Goal: Task Accomplishment & Management: Use online tool/utility

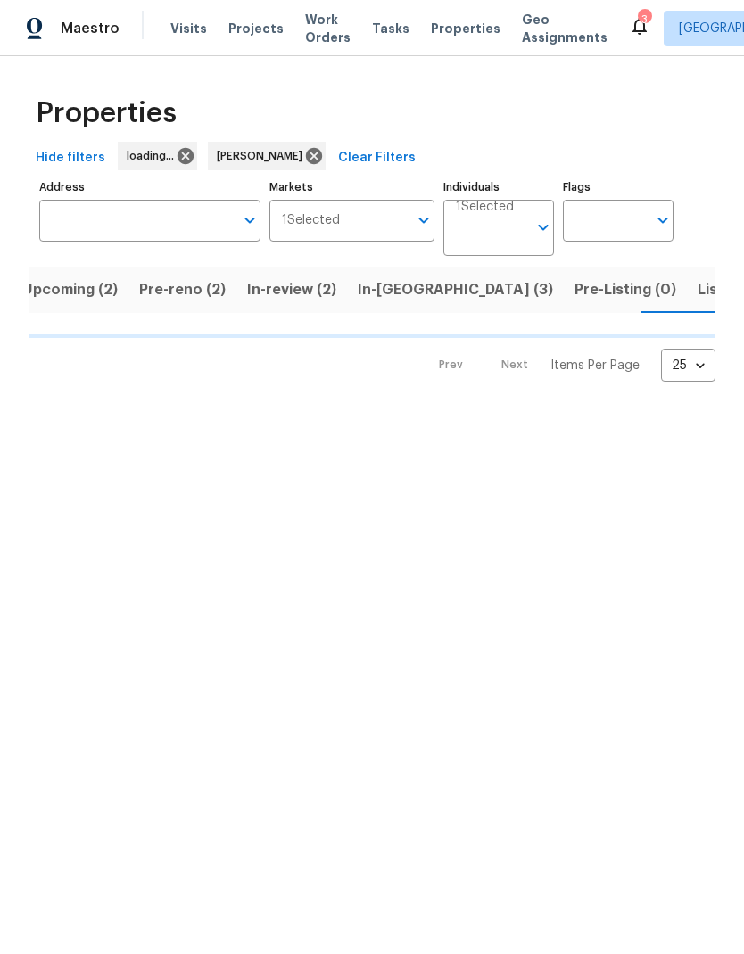
scroll to position [0, 30]
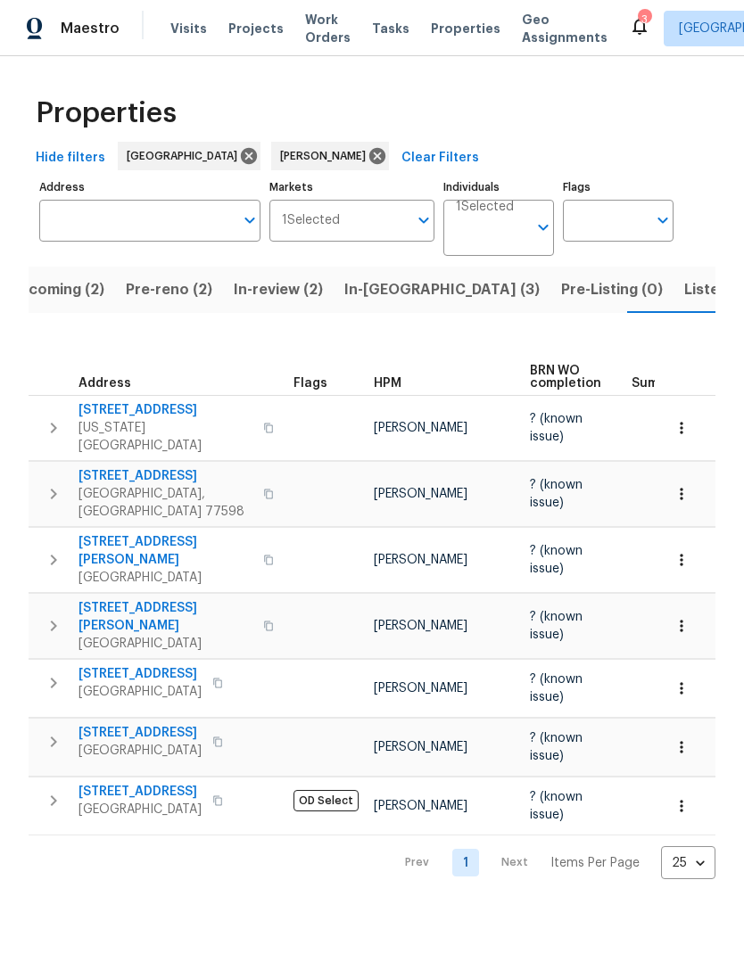
click at [161, 305] on button "Pre-reno (2)" at bounding box center [169, 290] width 108 height 46
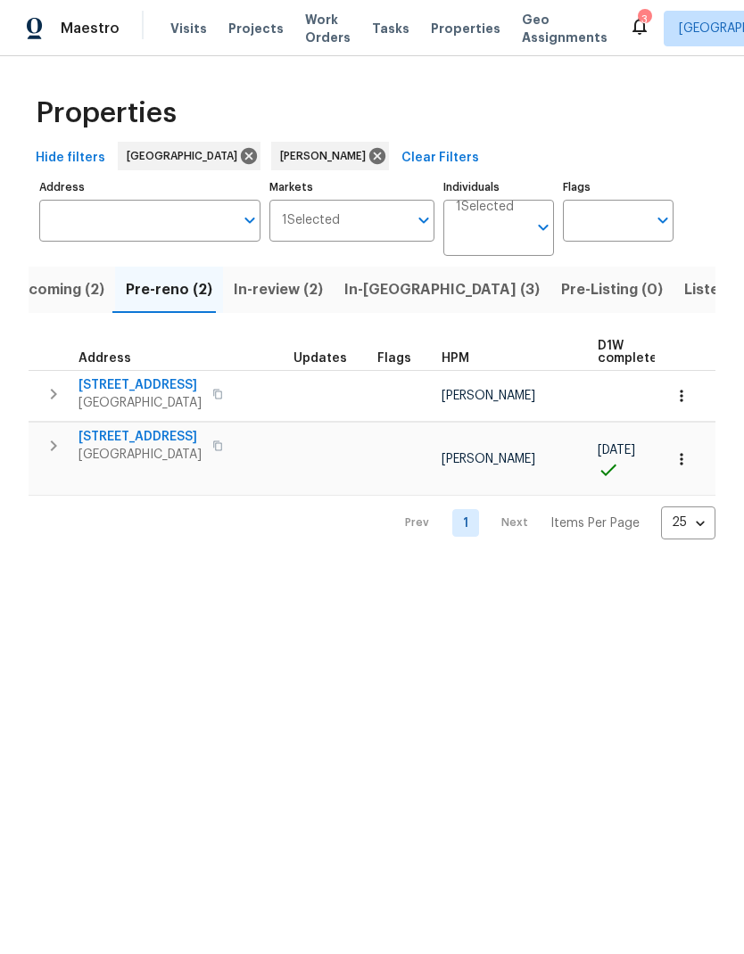
click at [136, 438] on span "8726 Bentongrove Ln" at bounding box center [139, 437] width 123 height 18
click at [138, 388] on span "3201 Brookhollow Dr" at bounding box center [139, 385] width 123 height 18
click at [679, 399] on icon "button" at bounding box center [681, 396] width 18 height 18
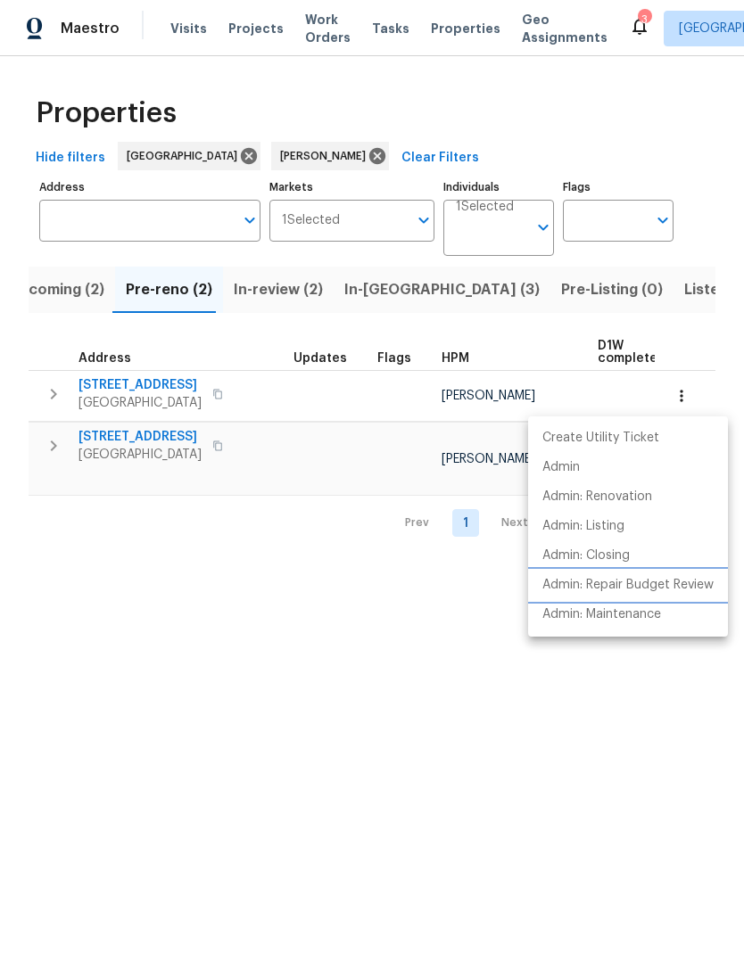
click at [639, 584] on p "Admin: Repair Budget Review" at bounding box center [627, 585] width 171 height 19
click at [234, 554] on div at bounding box center [372, 477] width 744 height 954
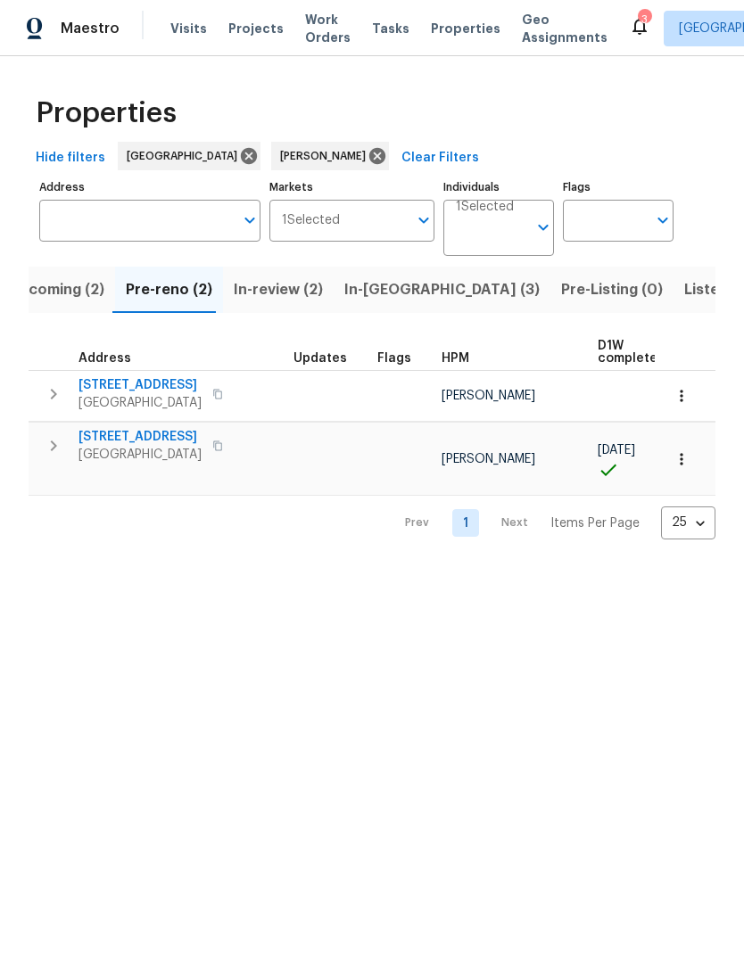
click at [146, 440] on span "8726 Bentongrove Ln" at bounding box center [139, 437] width 123 height 18
click at [137, 392] on span "3201 Brookhollow Dr" at bounding box center [139, 385] width 123 height 18
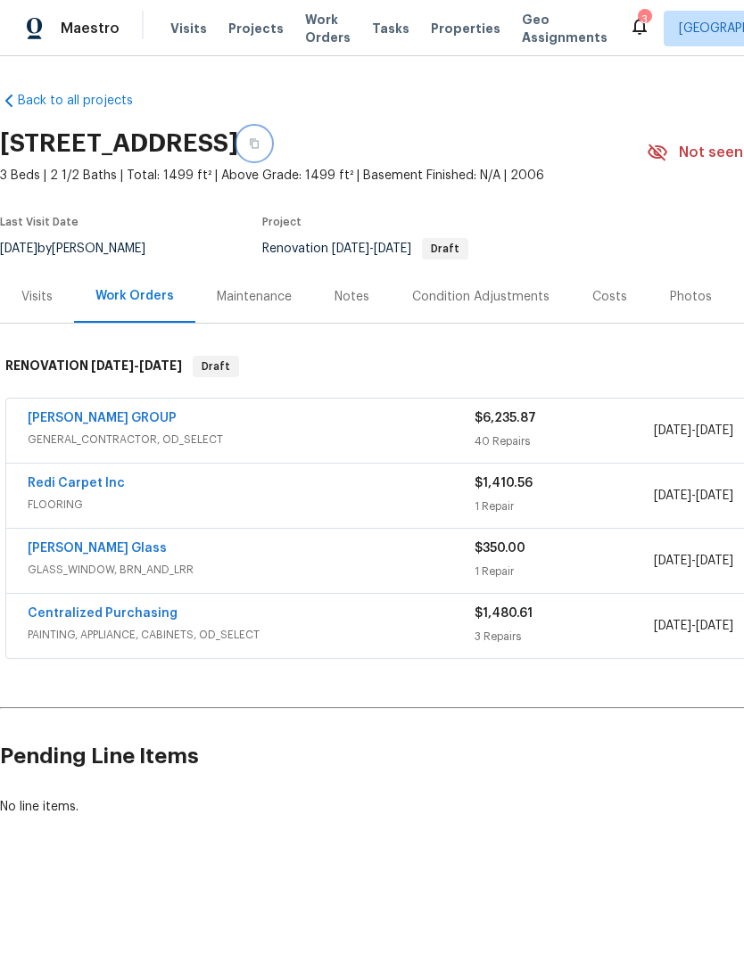
click at [259, 143] on icon "button" at bounding box center [254, 143] width 11 height 11
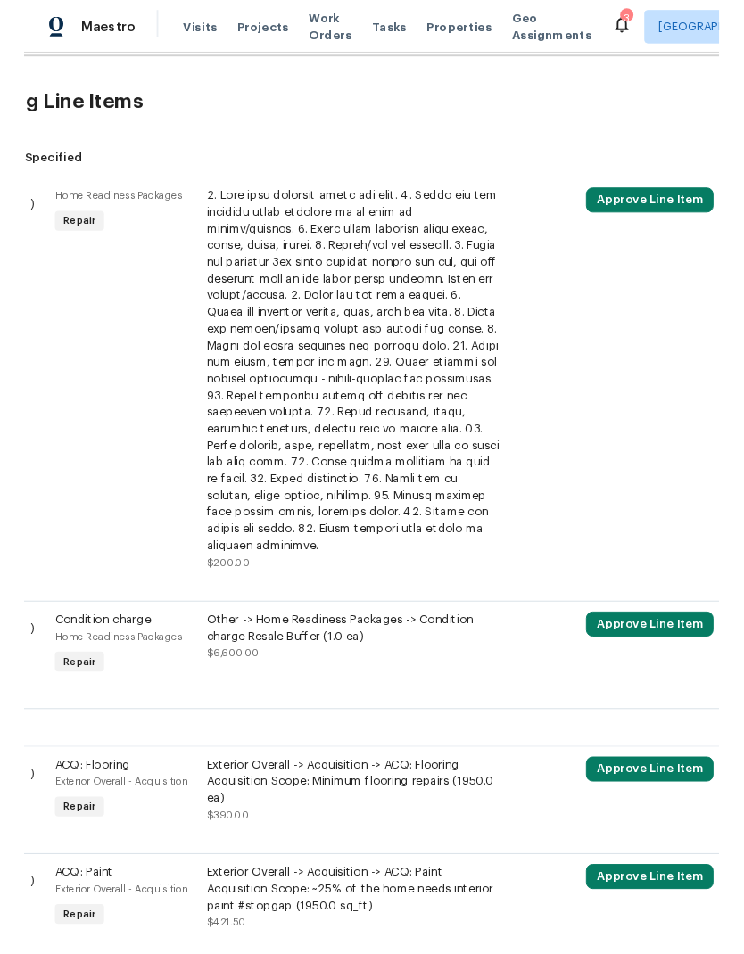
scroll to position [417, 71]
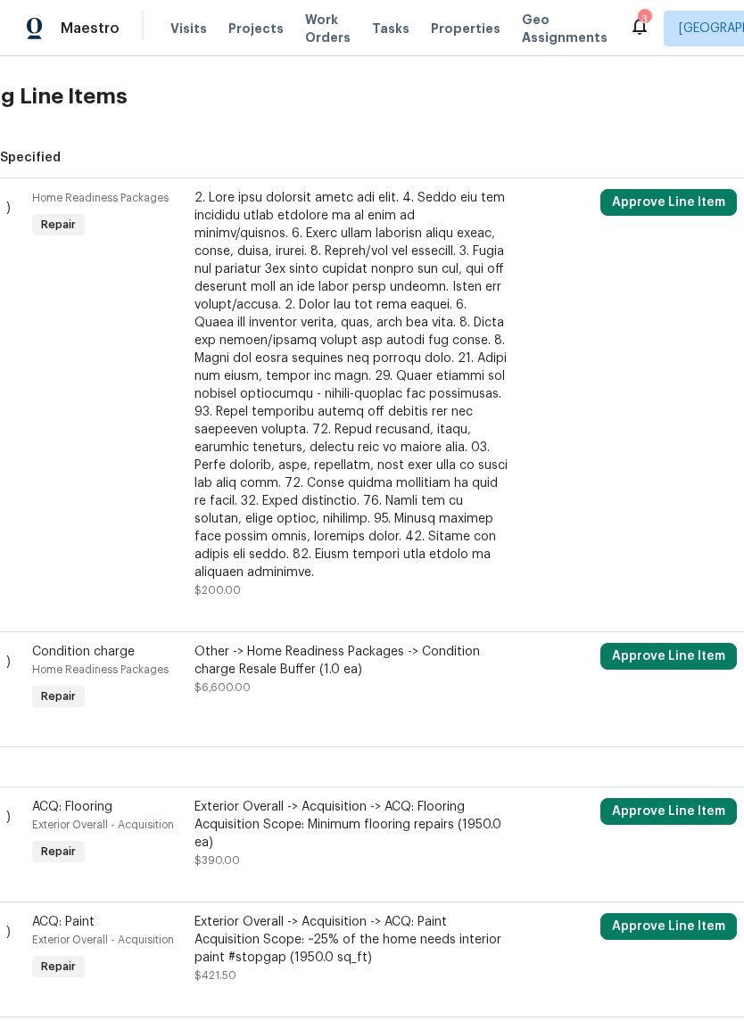
click at [389, 521] on div at bounding box center [351, 385] width 314 height 392
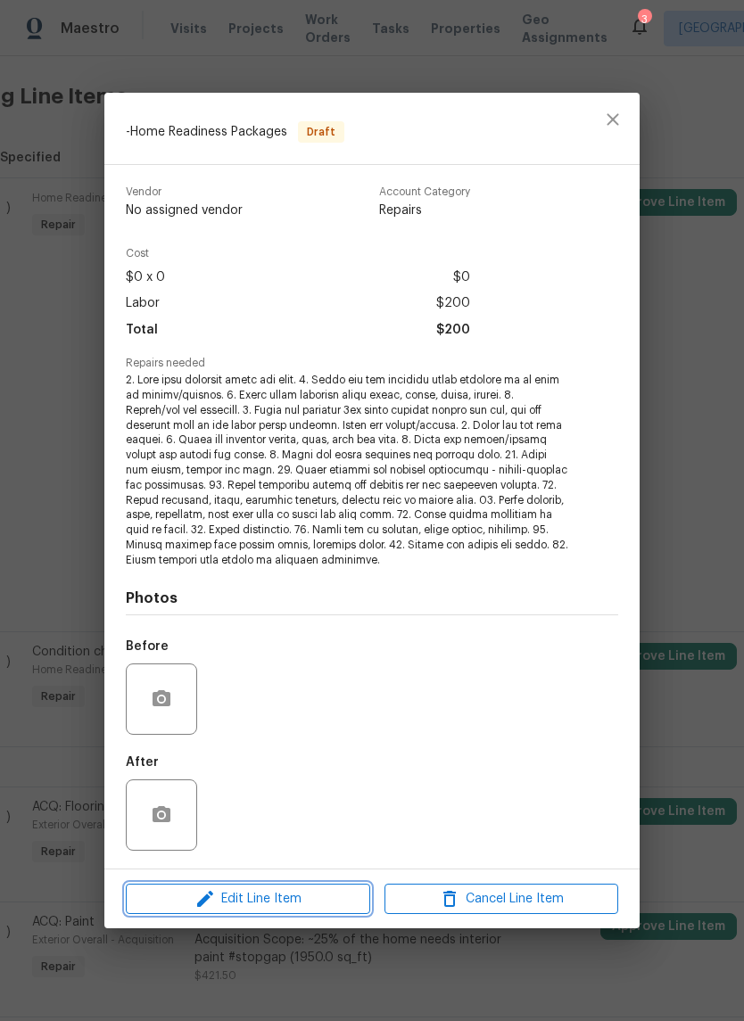
click at [304, 902] on span "Edit Line Item" at bounding box center [248, 899] width 234 height 22
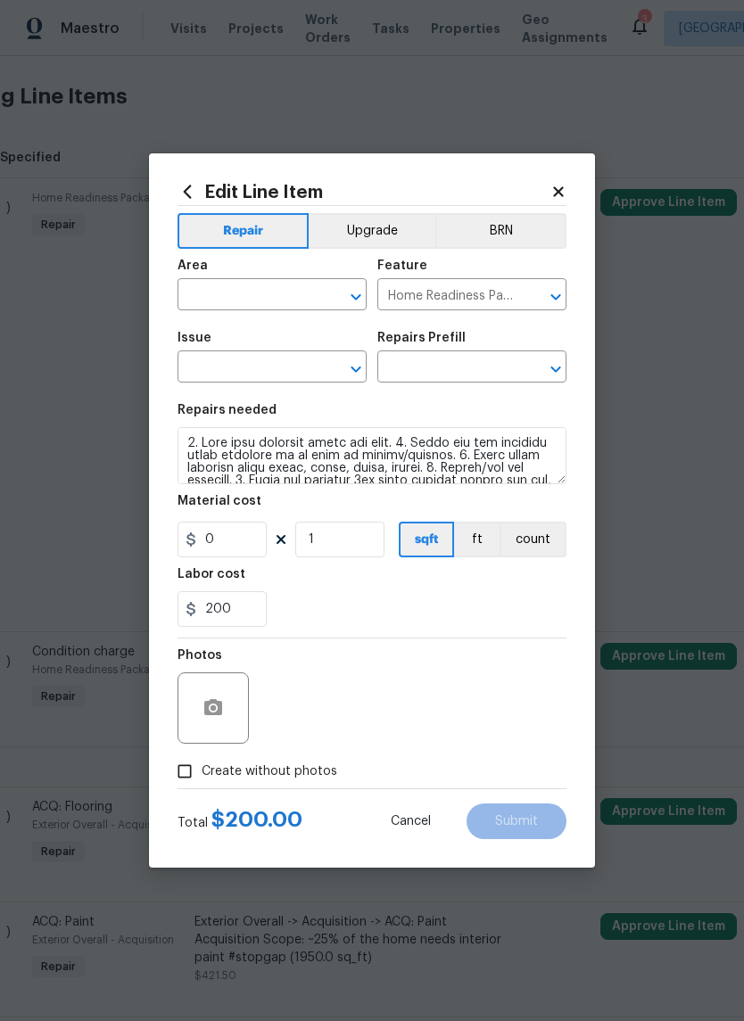
click at [264, 295] on input "text" at bounding box center [246, 297] width 139 height 28
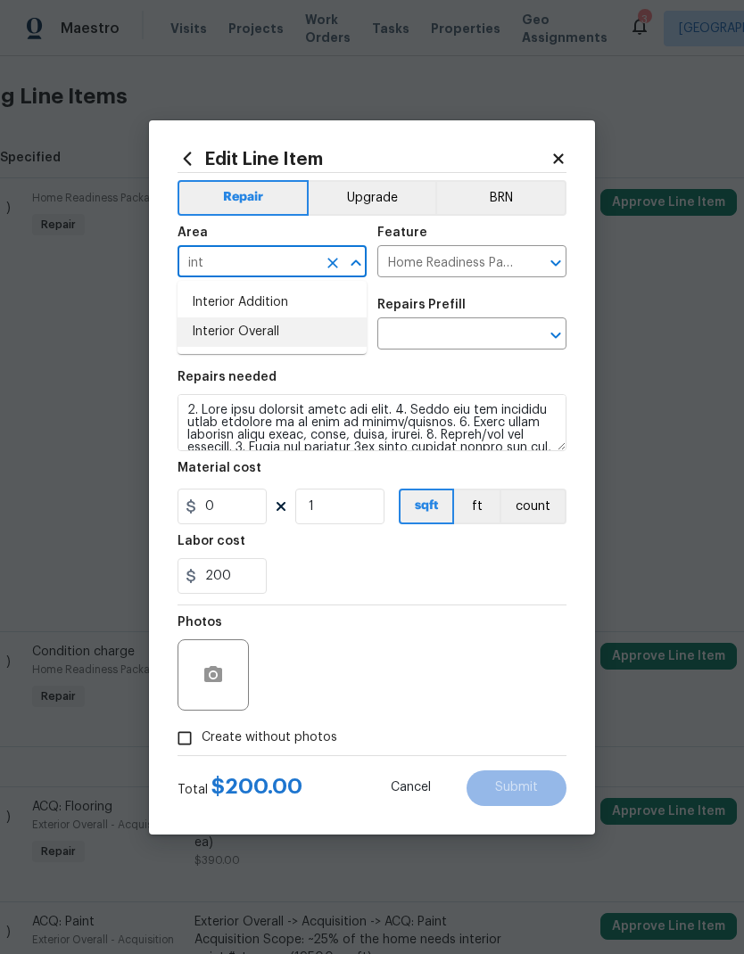
click at [300, 337] on li "Interior Overall" at bounding box center [271, 331] width 189 height 29
type input "Interior Overall"
click at [269, 333] on input "text" at bounding box center [246, 336] width 139 height 28
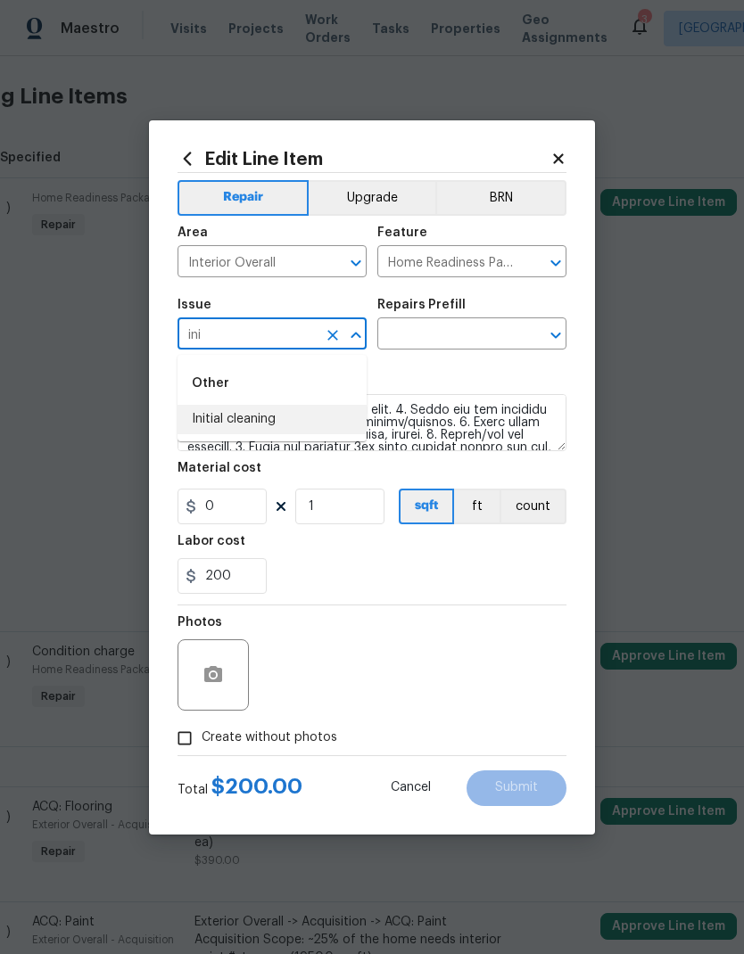
click at [272, 415] on li "Initial cleaning" at bounding box center [271, 419] width 189 height 29
type input "Initial cleaning"
click at [474, 336] on input "text" at bounding box center [446, 336] width 139 height 28
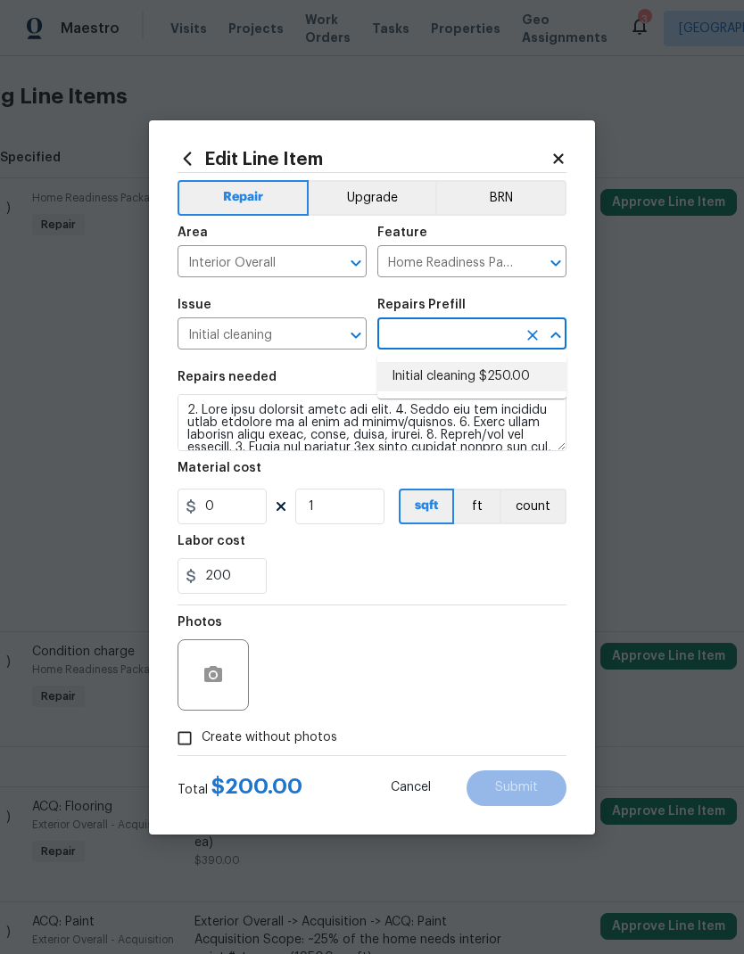
click at [473, 374] on li "Initial cleaning $250.00" at bounding box center [471, 376] width 189 height 29
type input "Initial cleaning $250.00"
type textarea "1. Wipe down exterior doors and trim. 2. Clean out all exterior light fixtures …"
type input "Initial cleaning $250.00"
type input "250"
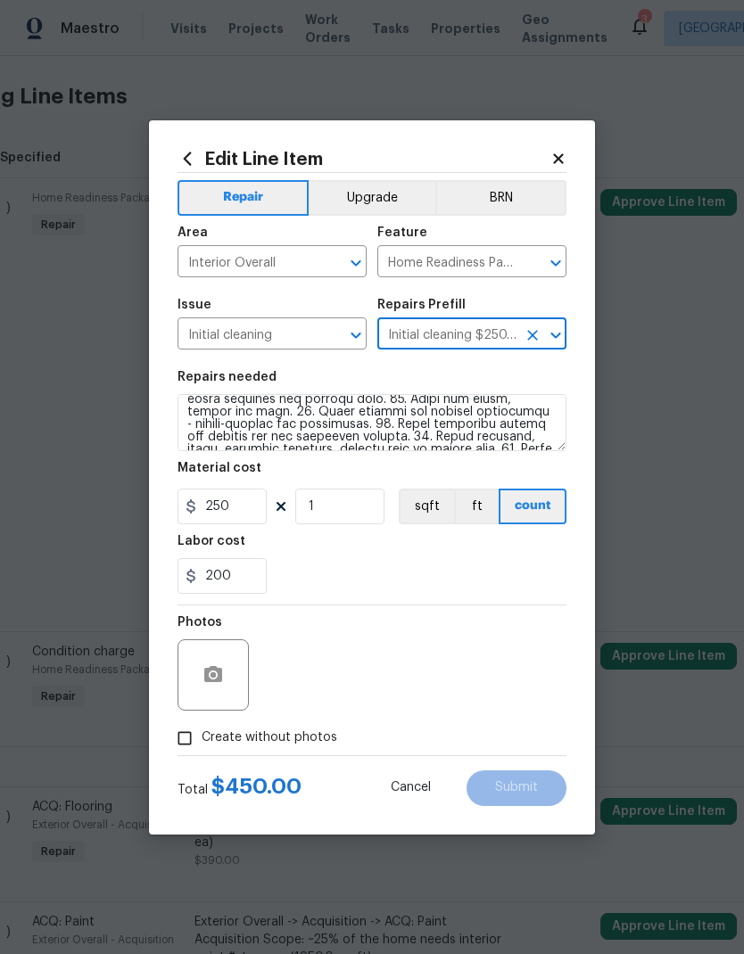
scroll to position [112, 0]
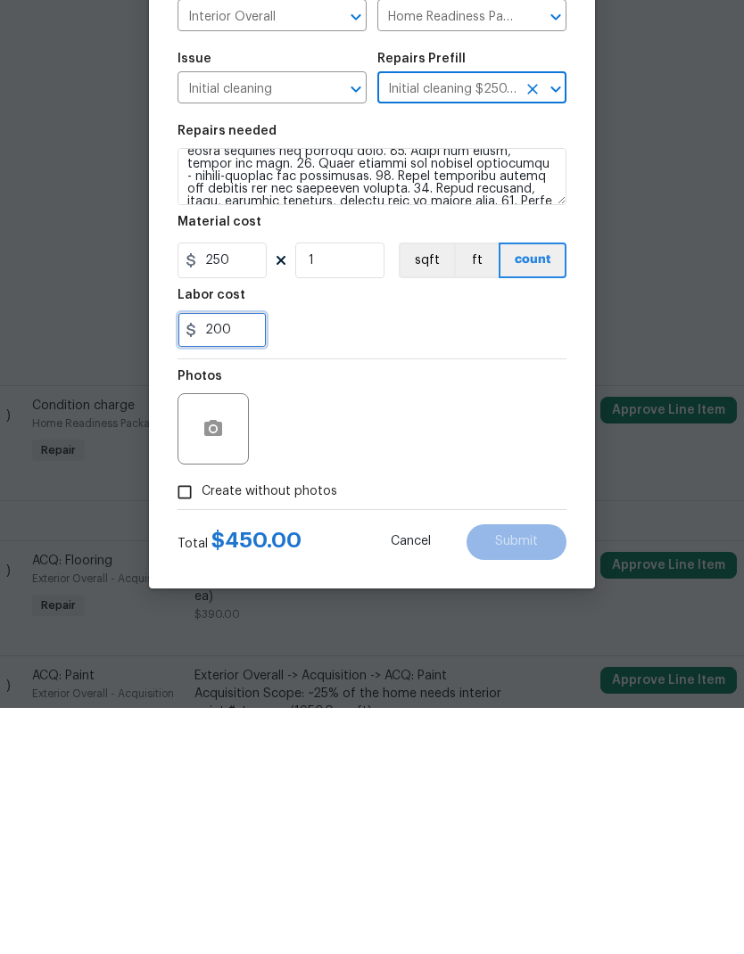
click at [255, 558] on input "200" at bounding box center [221, 576] width 89 height 36
type input "2"
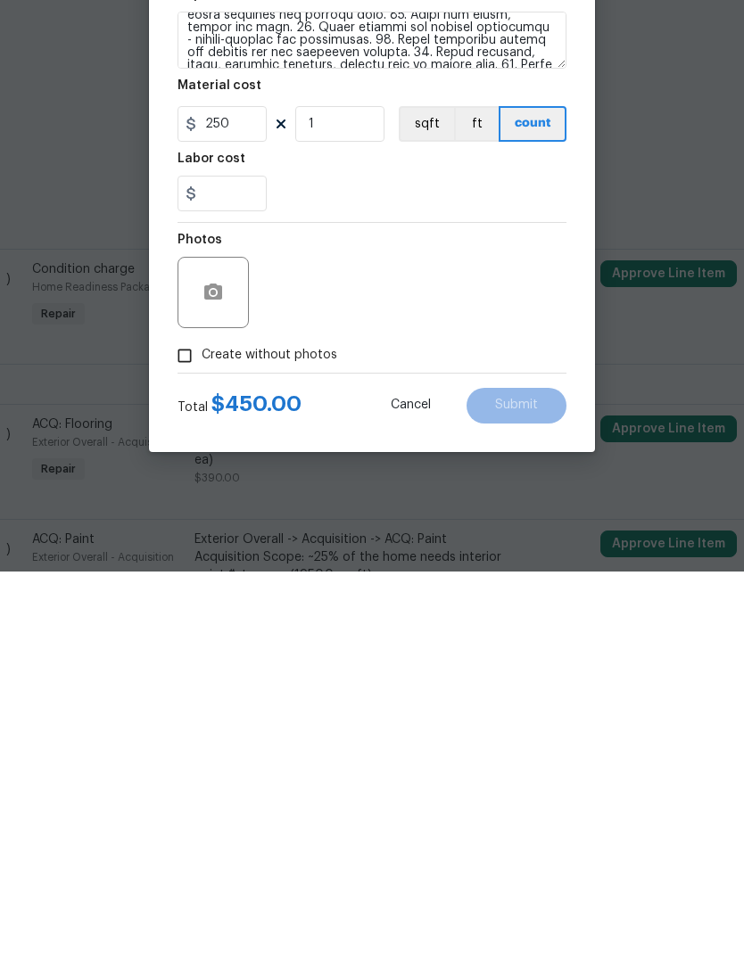
click at [189, 721] on input "Create without photos" at bounding box center [185, 738] width 34 height 34
checkbox input "true"
type input "0"
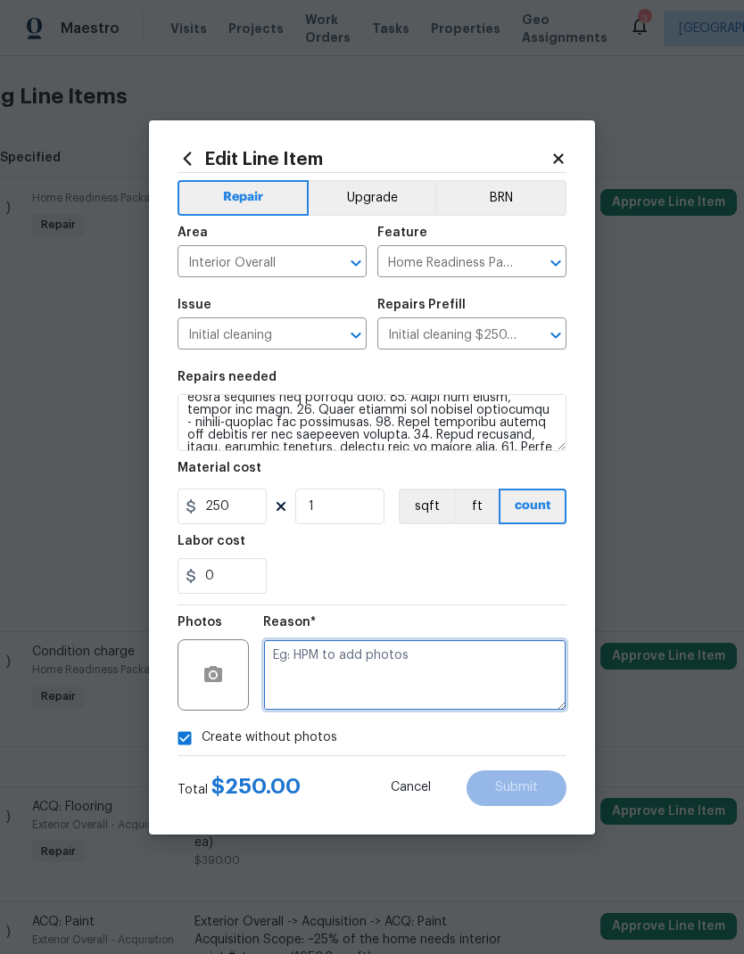
click at [409, 678] on textarea at bounding box center [414, 674] width 303 height 71
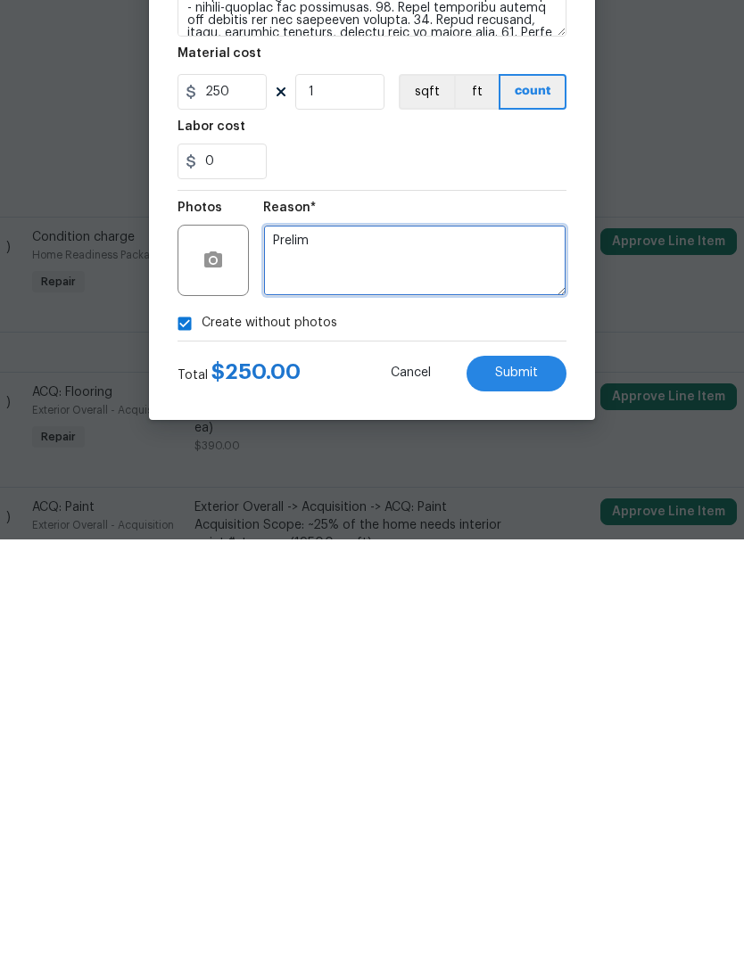
type textarea "Prelim"
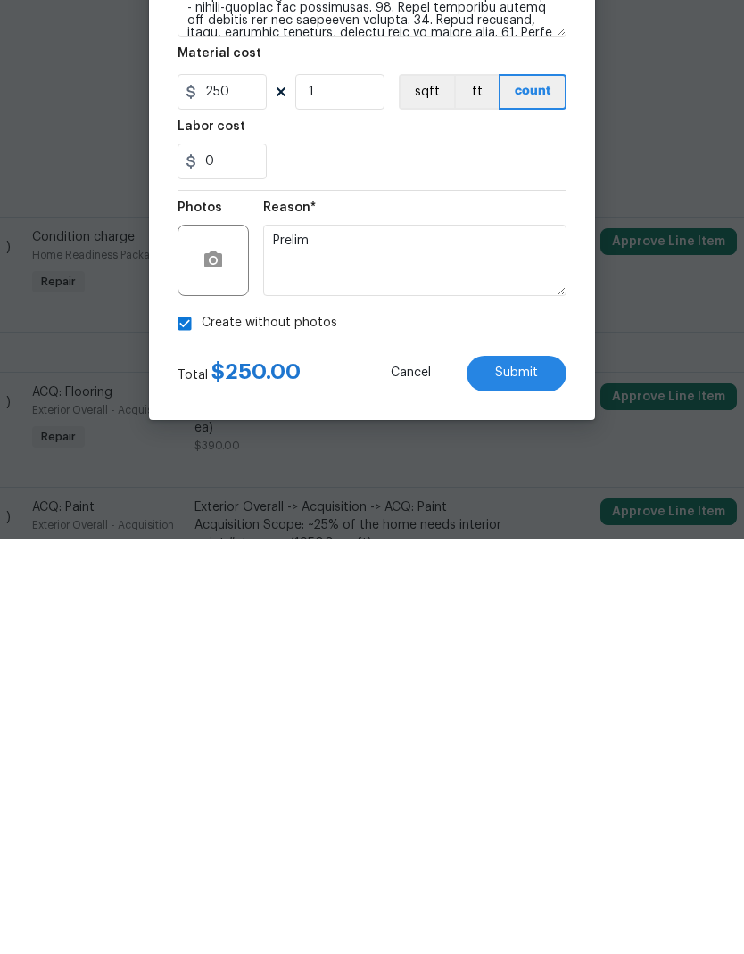
click at [533, 781] on span "Submit" at bounding box center [516, 787] width 43 height 13
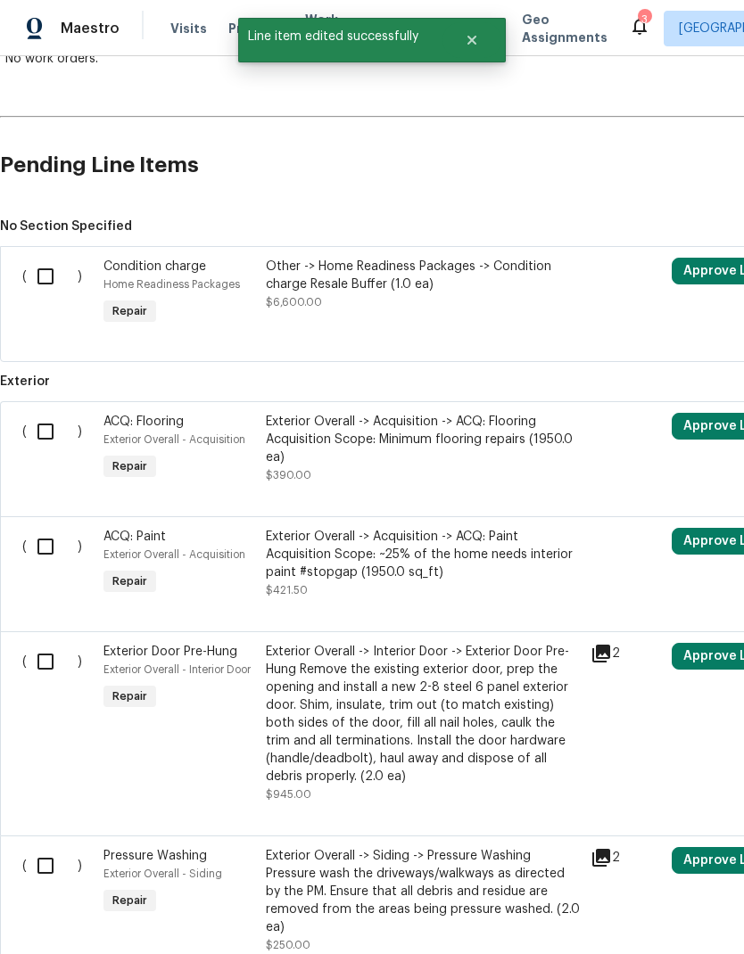
scroll to position [350, 0]
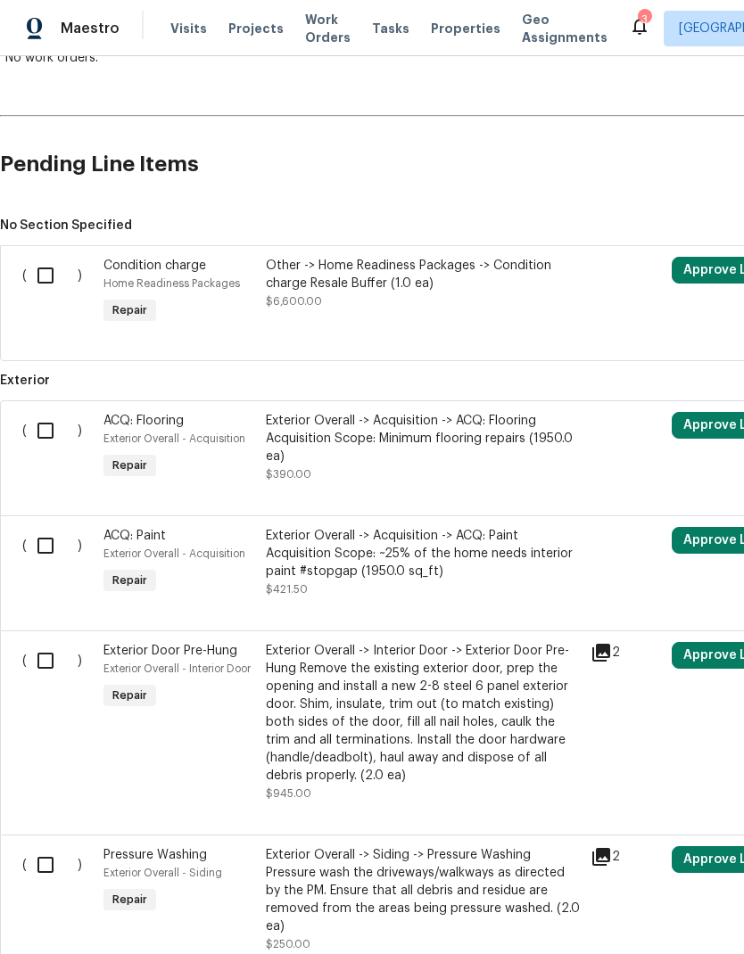
click at [51, 257] on input "checkbox" at bounding box center [52, 275] width 51 height 37
checkbox input "true"
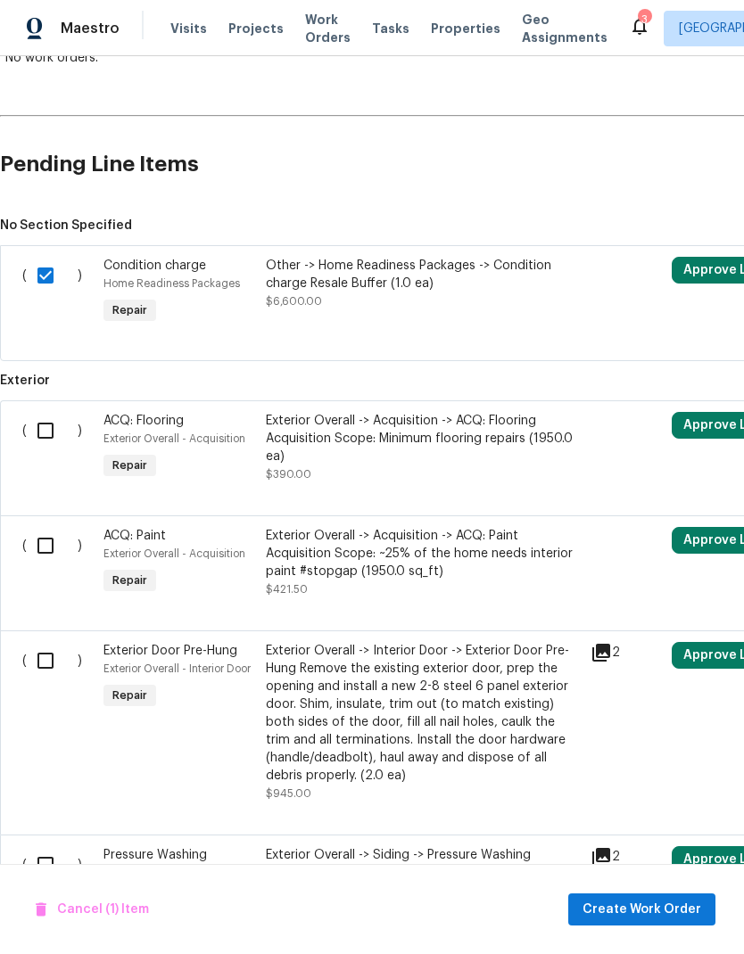
click at [28, 412] on input "checkbox" at bounding box center [52, 430] width 51 height 37
checkbox input "true"
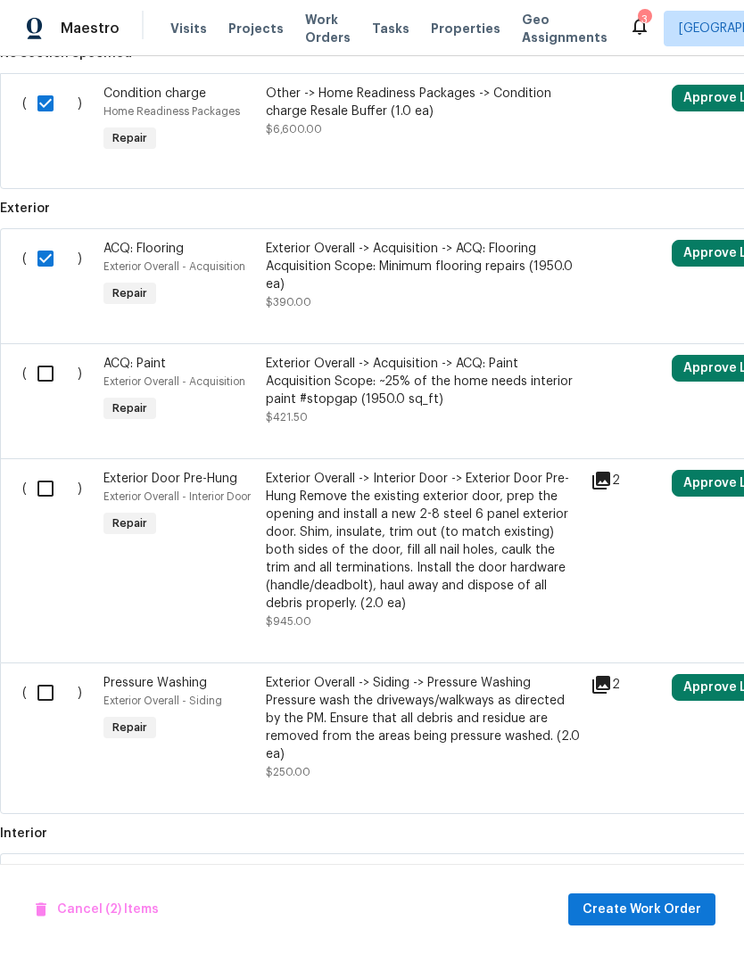
scroll to position [522, 0]
click at [37, 354] on input "checkbox" at bounding box center [52, 372] width 51 height 37
checkbox input "true"
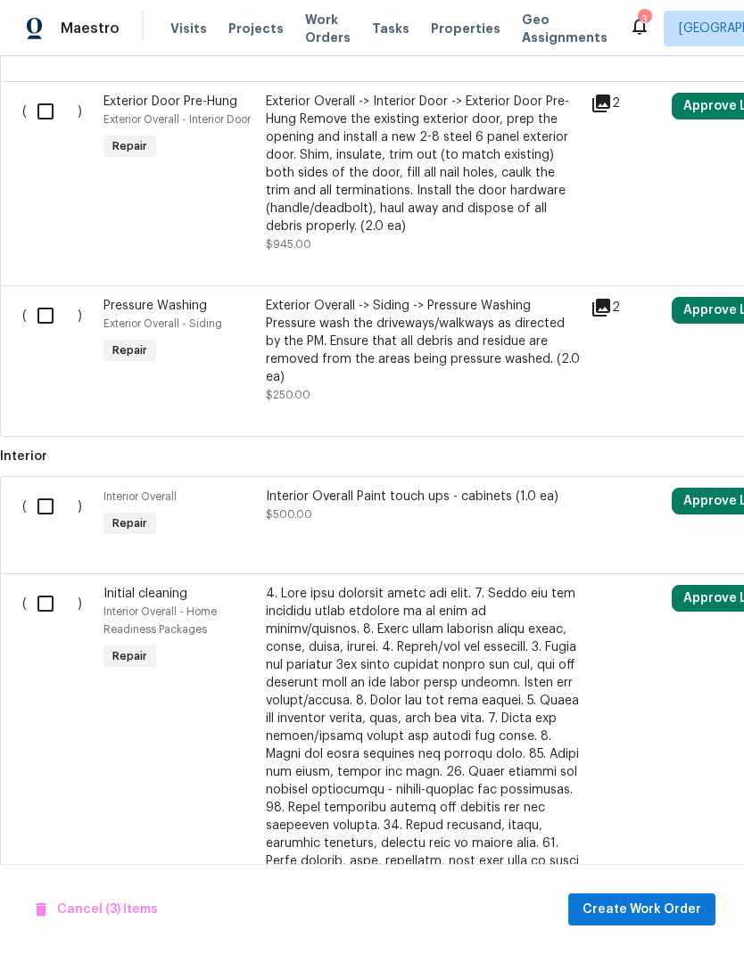
scroll to position [899, 0]
click at [45, 488] on input "checkbox" at bounding box center [52, 506] width 51 height 37
checkbox input "true"
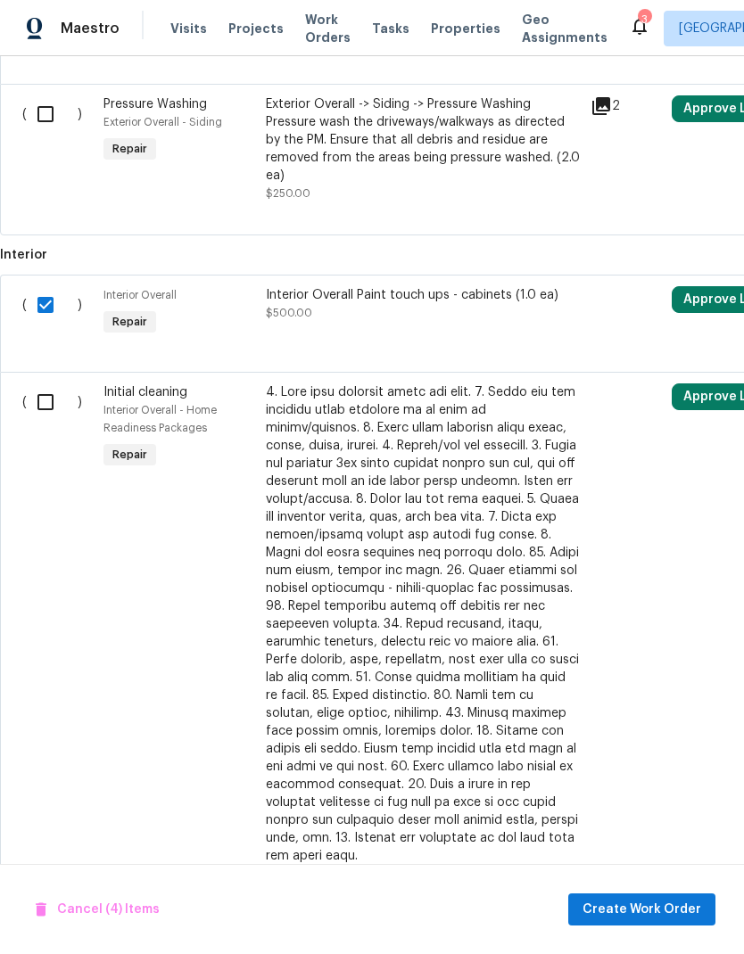
scroll to position [1099, 0]
click at [121, 915] on span "Cancel (4) Items" at bounding box center [98, 910] width 124 height 22
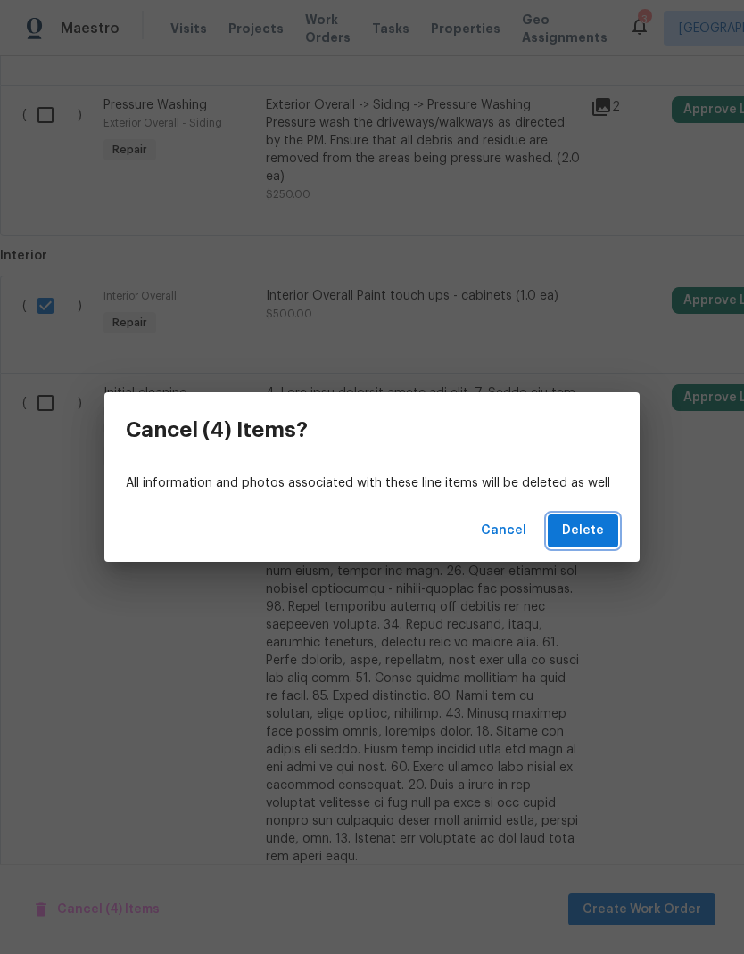
click at [587, 531] on span "Delete" at bounding box center [583, 531] width 42 height 22
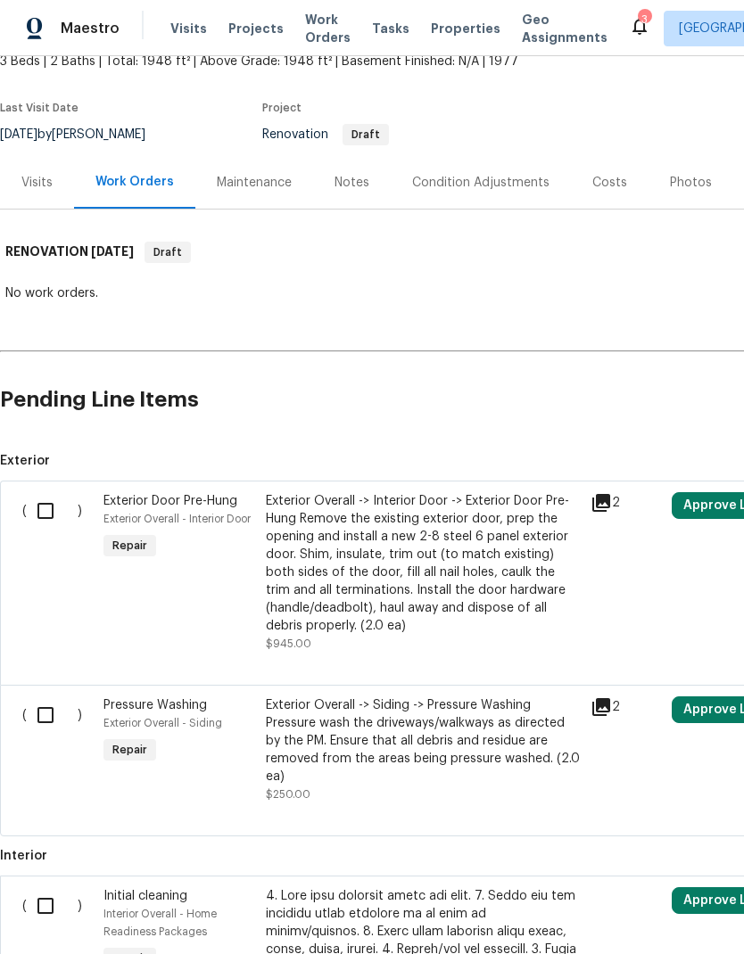
scroll to position [112, 0]
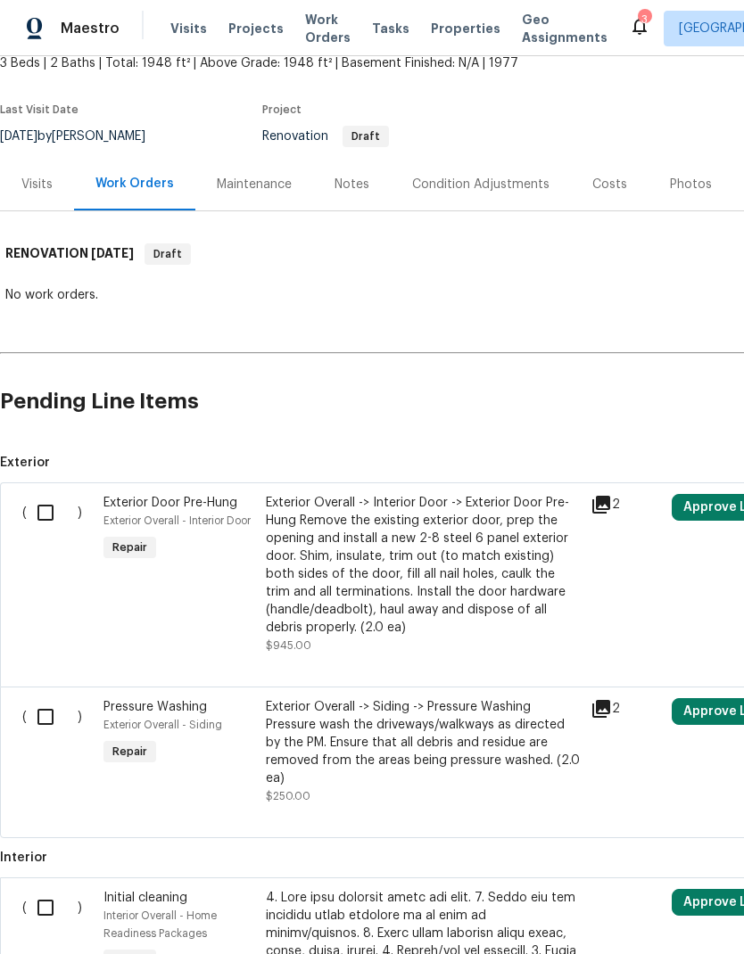
click at [45, 494] on input "checkbox" at bounding box center [52, 512] width 51 height 37
checkbox input "true"
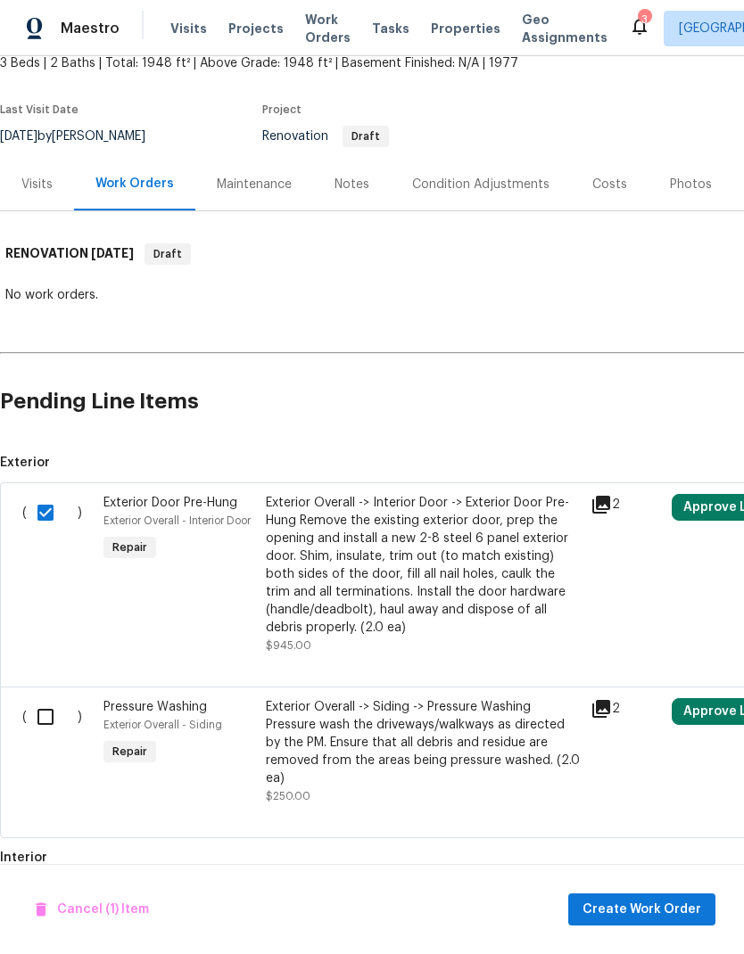
click at [47, 698] on input "checkbox" at bounding box center [52, 716] width 51 height 37
checkbox input "true"
click at [40, 889] on input "checkbox" at bounding box center [52, 907] width 51 height 37
checkbox input "true"
click at [43, 494] on input "checkbox" at bounding box center [52, 512] width 51 height 37
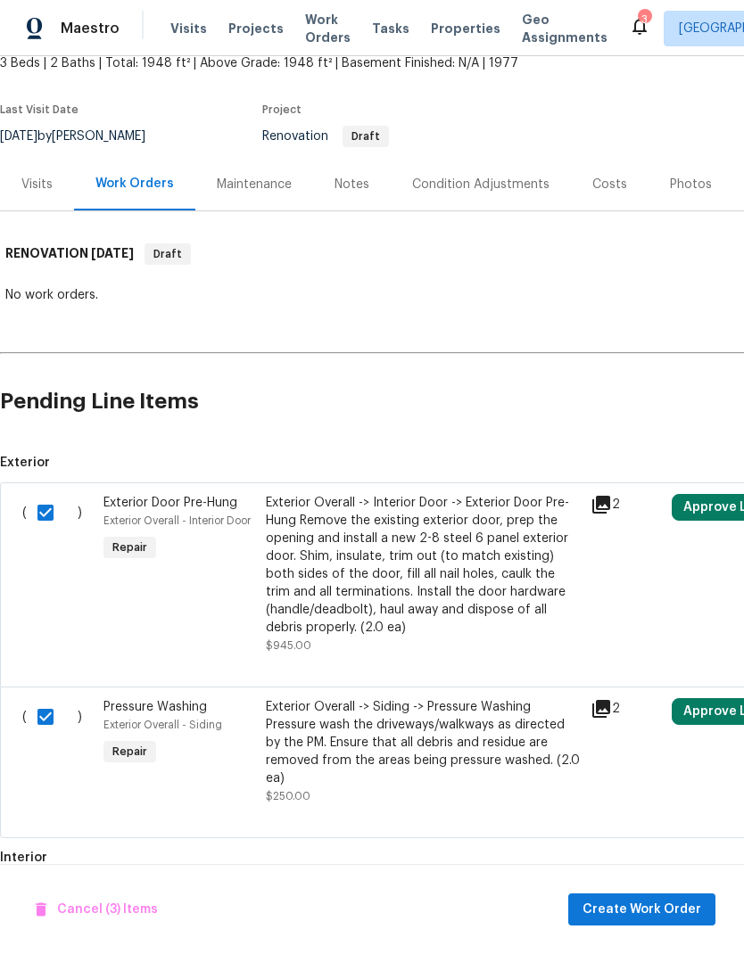
checkbox input "false"
click at [47, 698] on input "checkbox" at bounding box center [52, 716] width 51 height 37
checkbox input "false"
click at [43, 889] on input "checkbox" at bounding box center [52, 907] width 51 height 37
checkbox input "false"
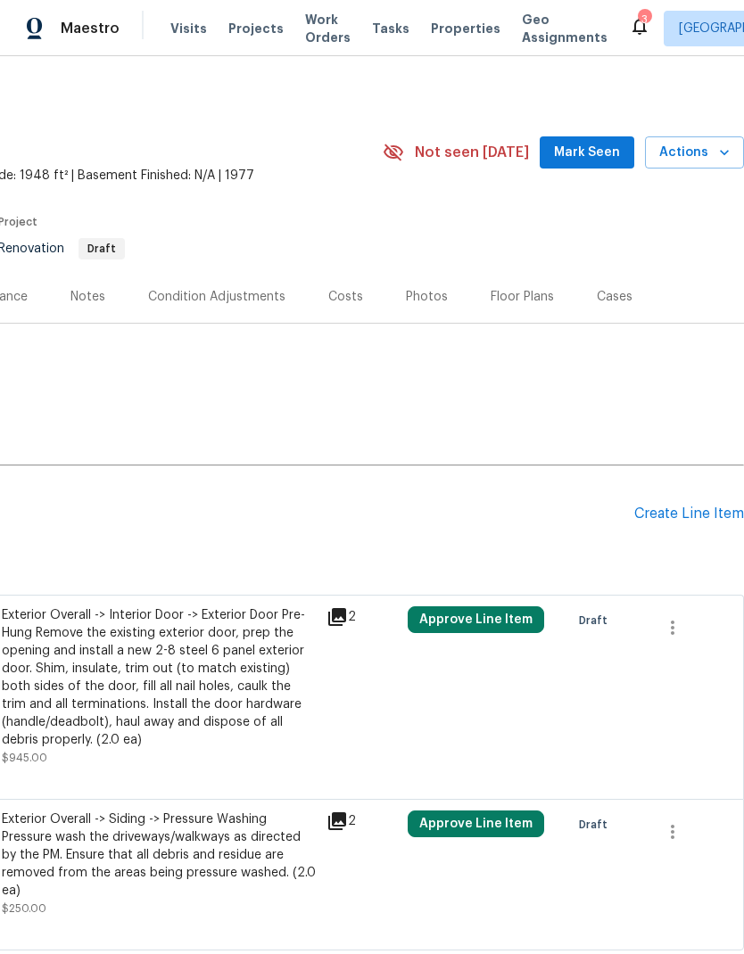
scroll to position [0, 264]
click at [678, 506] on div "Create Line Item" at bounding box center [689, 514] width 110 height 17
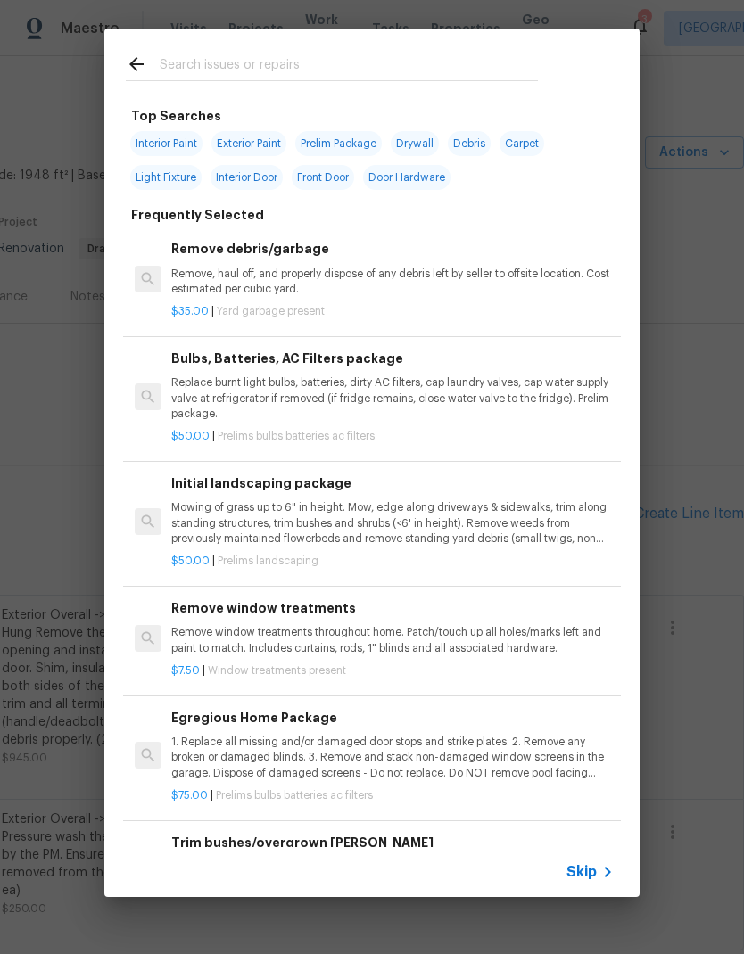
click at [317, 276] on p "Remove, haul off, and properly dispose of any debris left by seller to offsite …" at bounding box center [392, 282] width 442 height 30
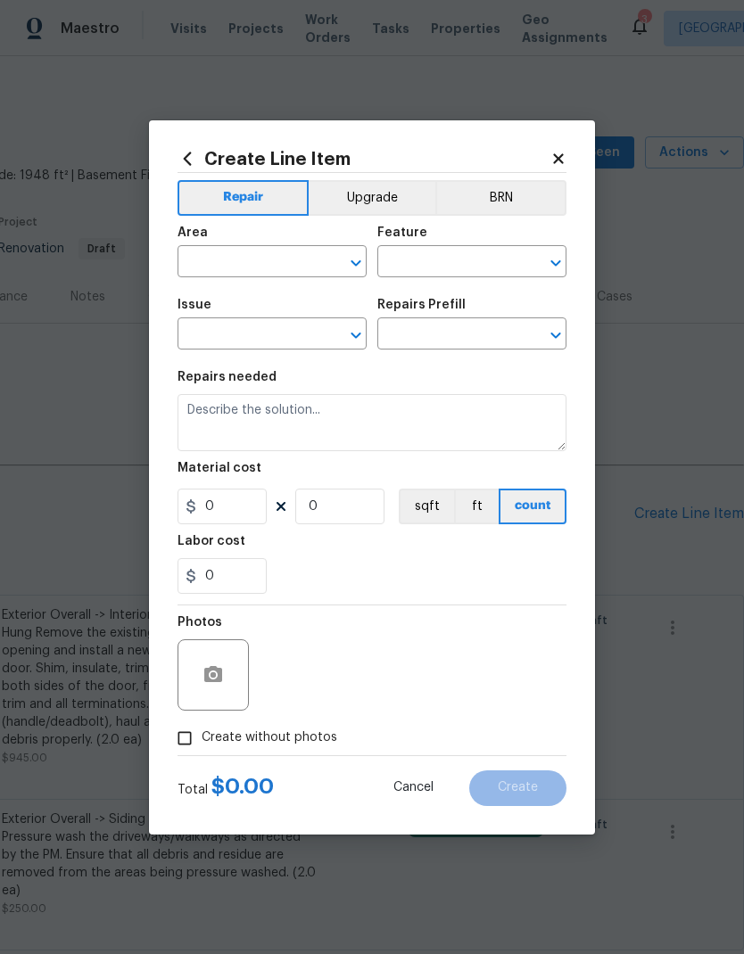
type input "Debris/garbage on site"
type textarea "Remove, haul off, and properly dispose of any debris left by seller to offsite …"
type input "1"
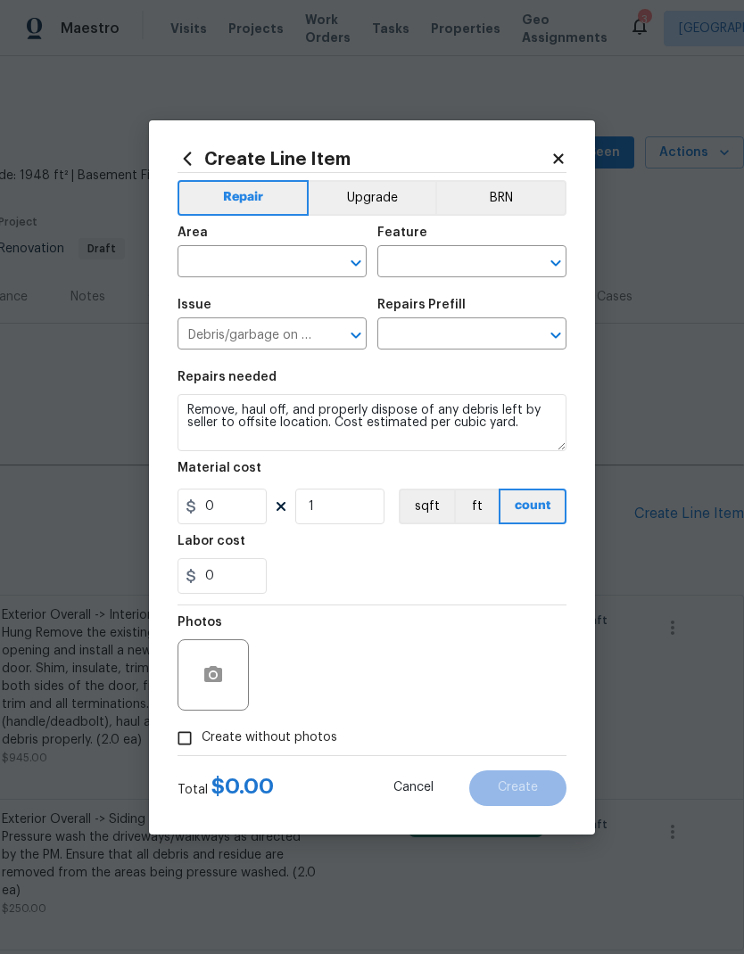
type input "Remove debris/garbage $35.00"
type input "35"
click at [285, 258] on input "text" at bounding box center [246, 264] width 139 height 28
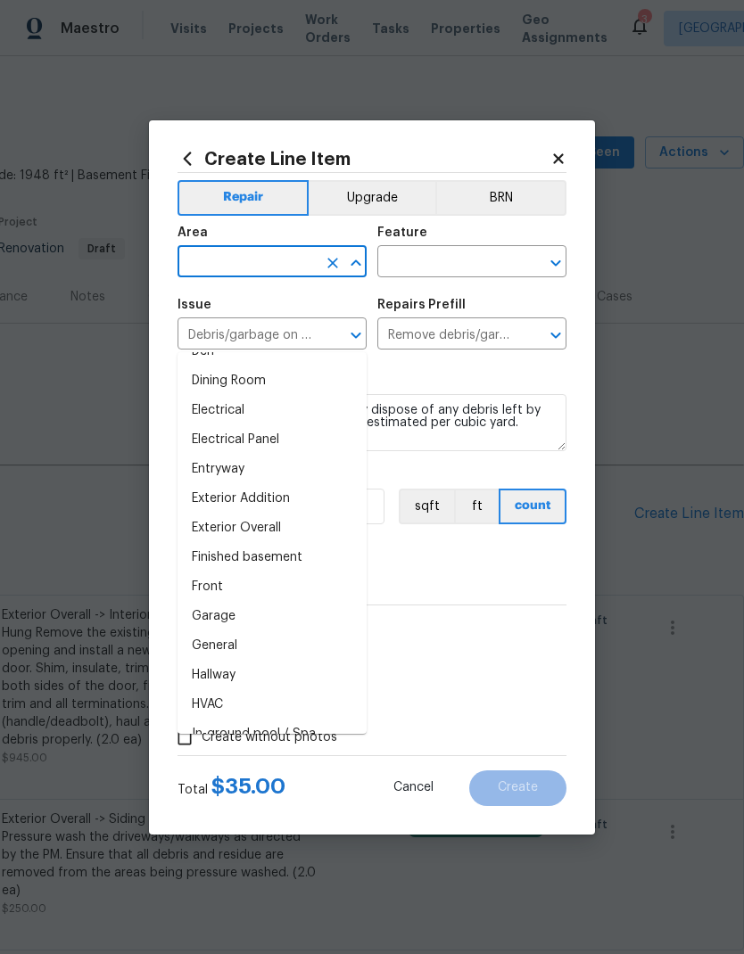
scroll to position [315, 0]
click at [306, 515] on li "Exterior Overall" at bounding box center [271, 529] width 189 height 29
type input "Exterior Overall"
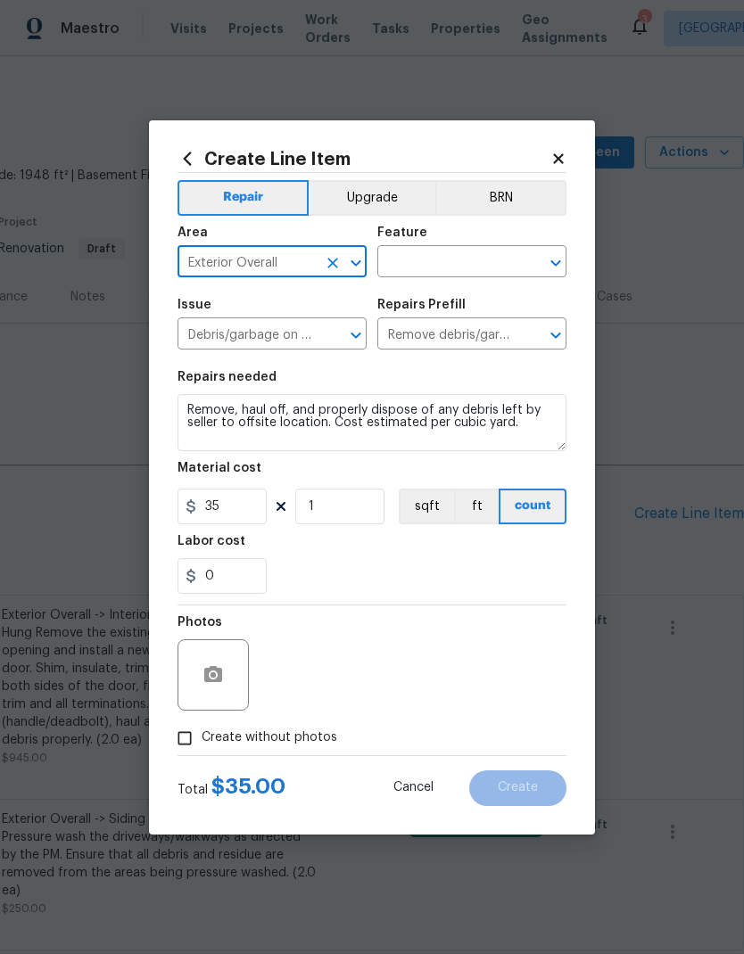
click at [474, 261] on input "text" at bounding box center [446, 264] width 139 height 28
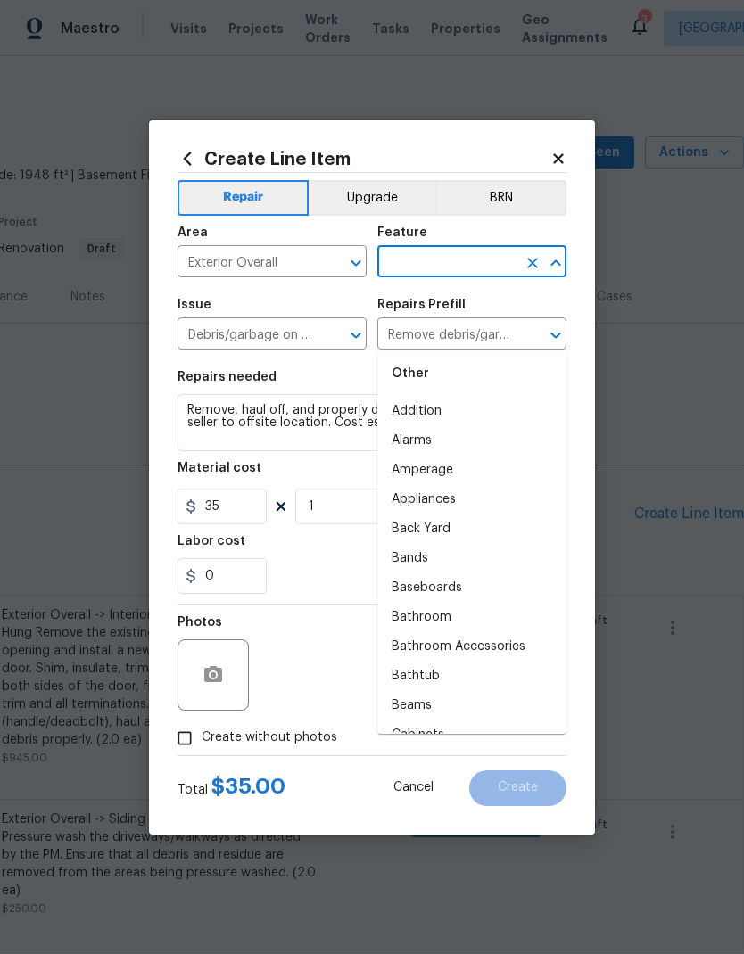
scroll to position [262, 0]
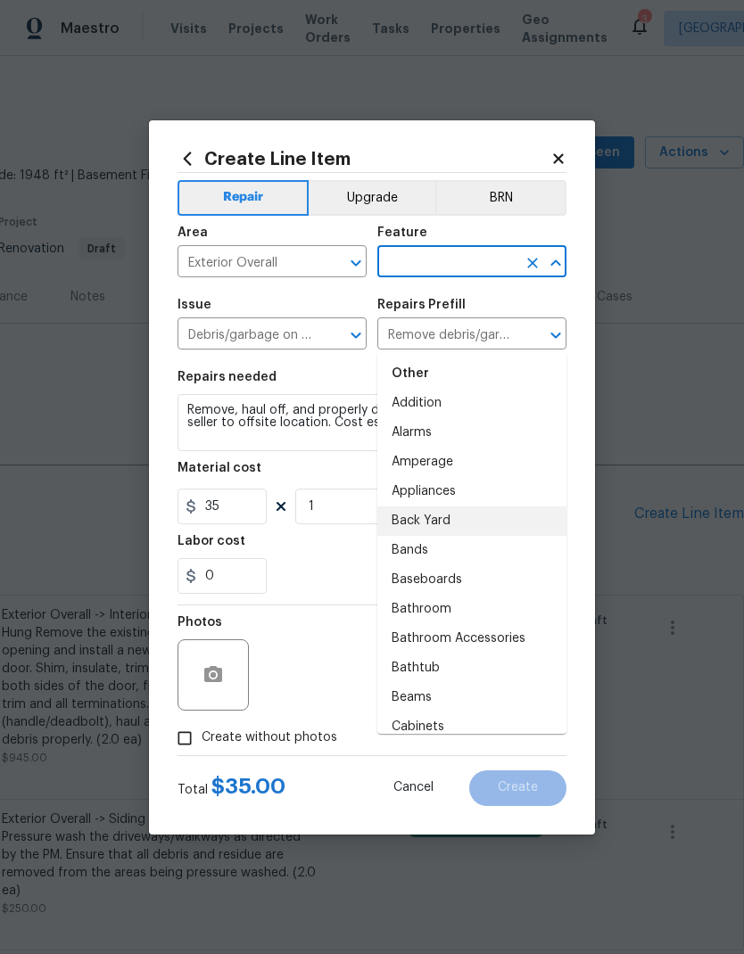
click at [491, 506] on li "Back Yard" at bounding box center [471, 520] width 189 height 29
type input "Back Yard"
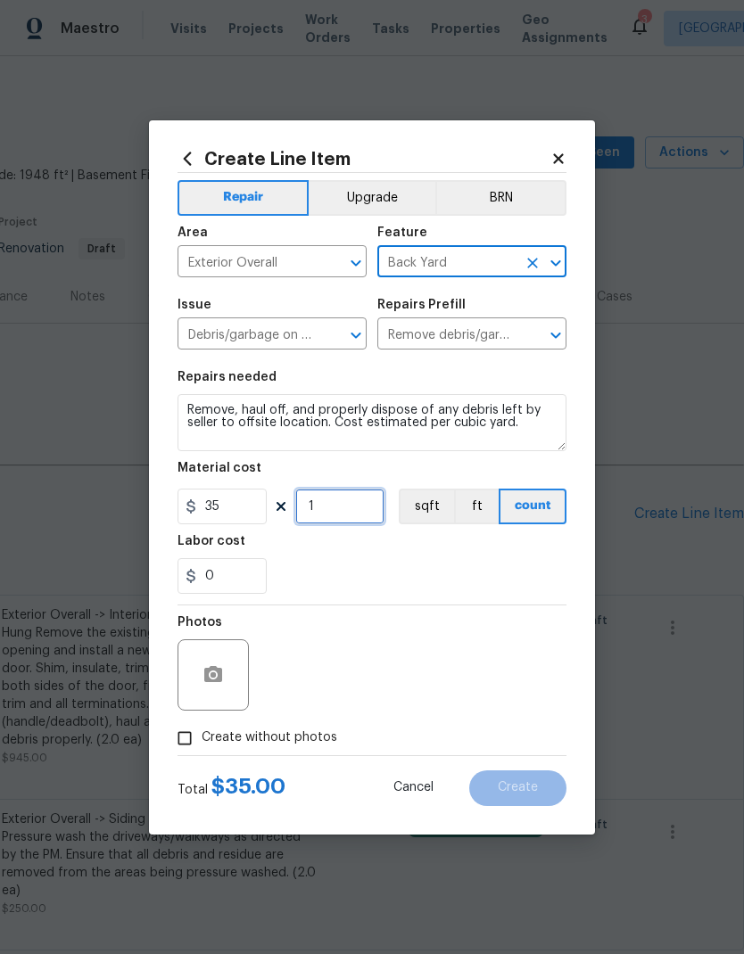
click at [352, 512] on input "1" at bounding box center [339, 507] width 89 height 36
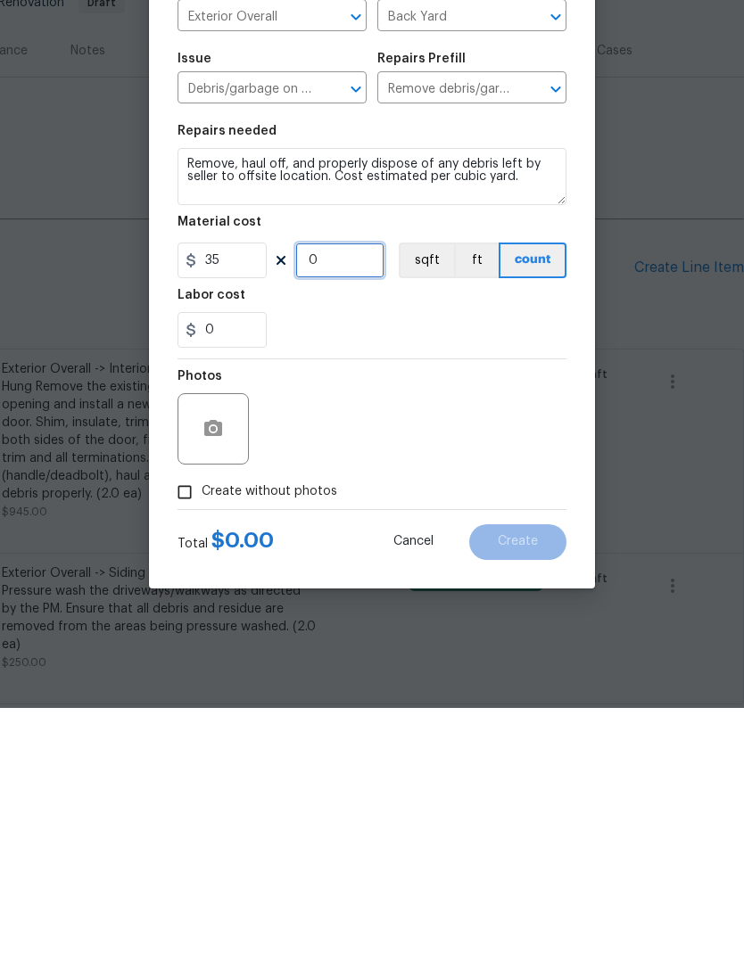
type input "3"
click at [472, 605] on div "Photos" at bounding box center [371, 663] width 389 height 116
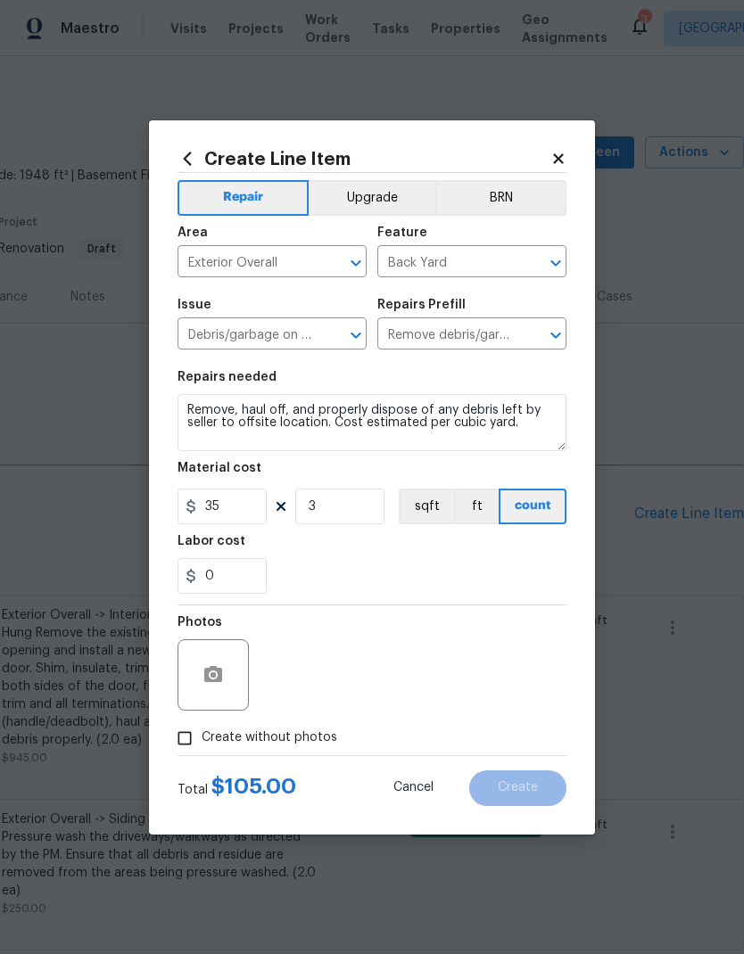
click at [173, 737] on input "Create without photos" at bounding box center [185, 738] width 34 height 34
checkbox input "true"
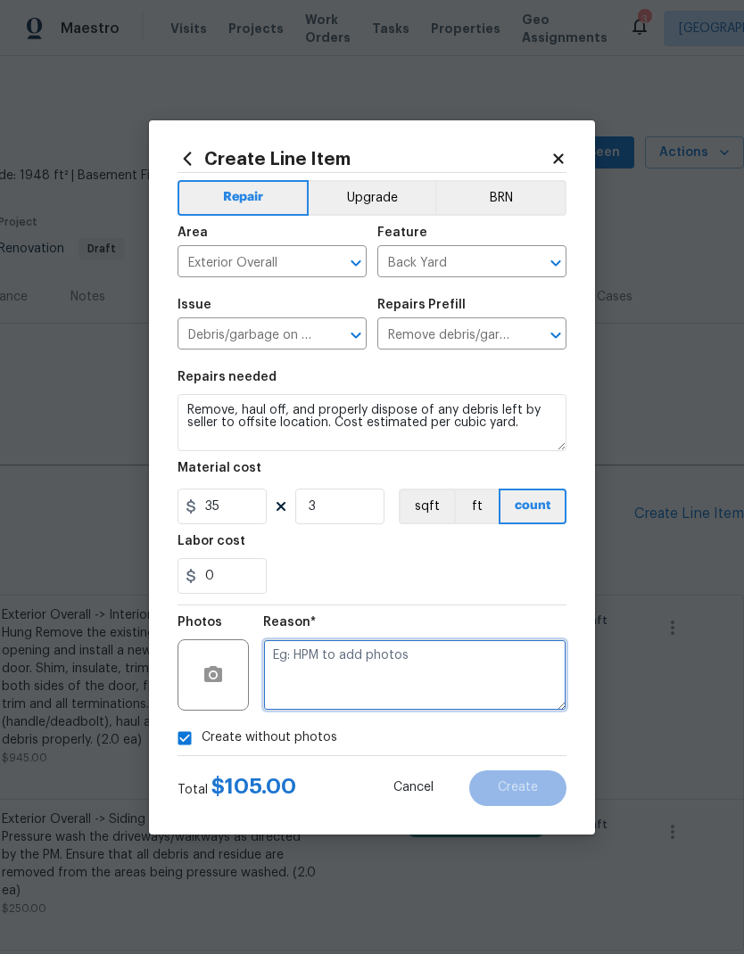
click at [406, 686] on textarea at bounding box center [414, 674] width 303 height 71
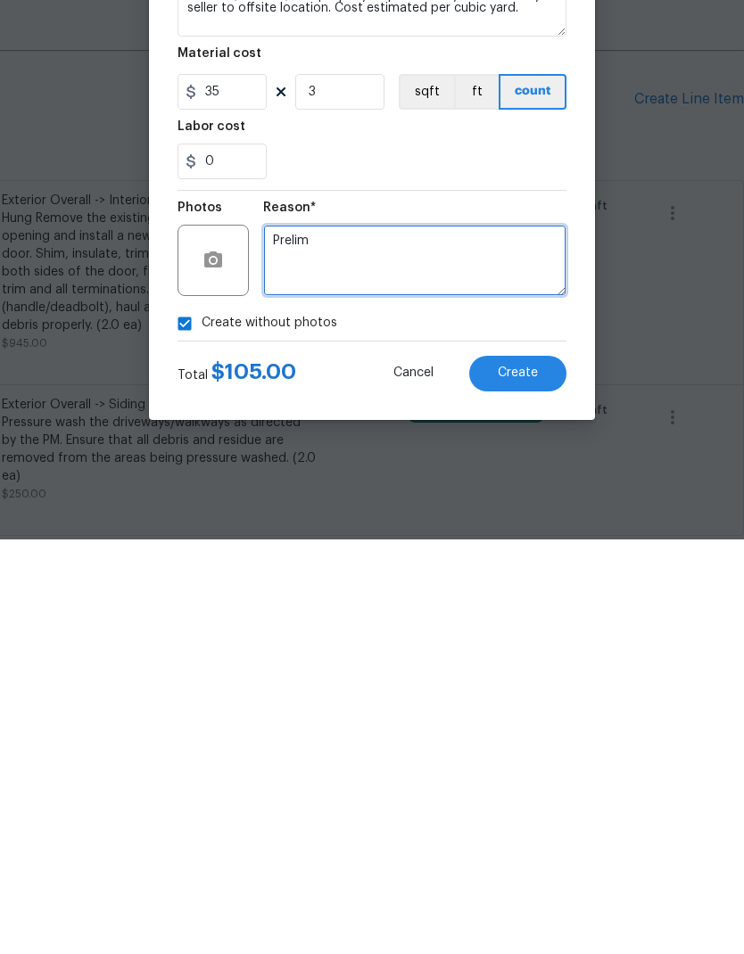
type textarea "Prelim"
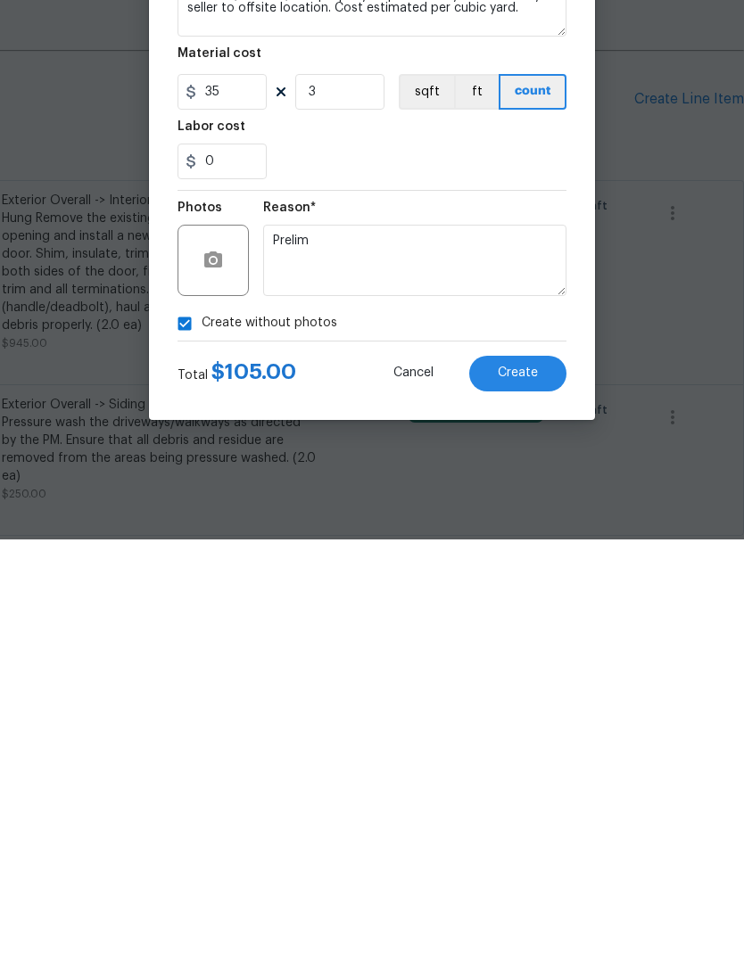
click at [527, 781] on span "Create" at bounding box center [518, 787] width 40 height 13
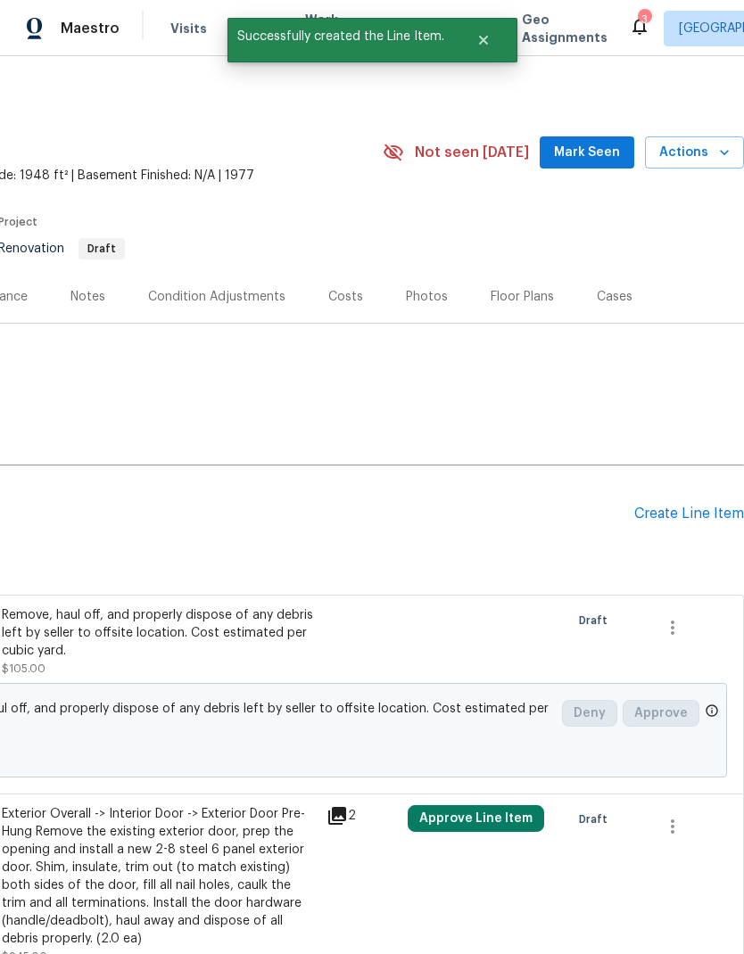
click at [687, 506] on div "Create Line Item" at bounding box center [689, 514] width 110 height 17
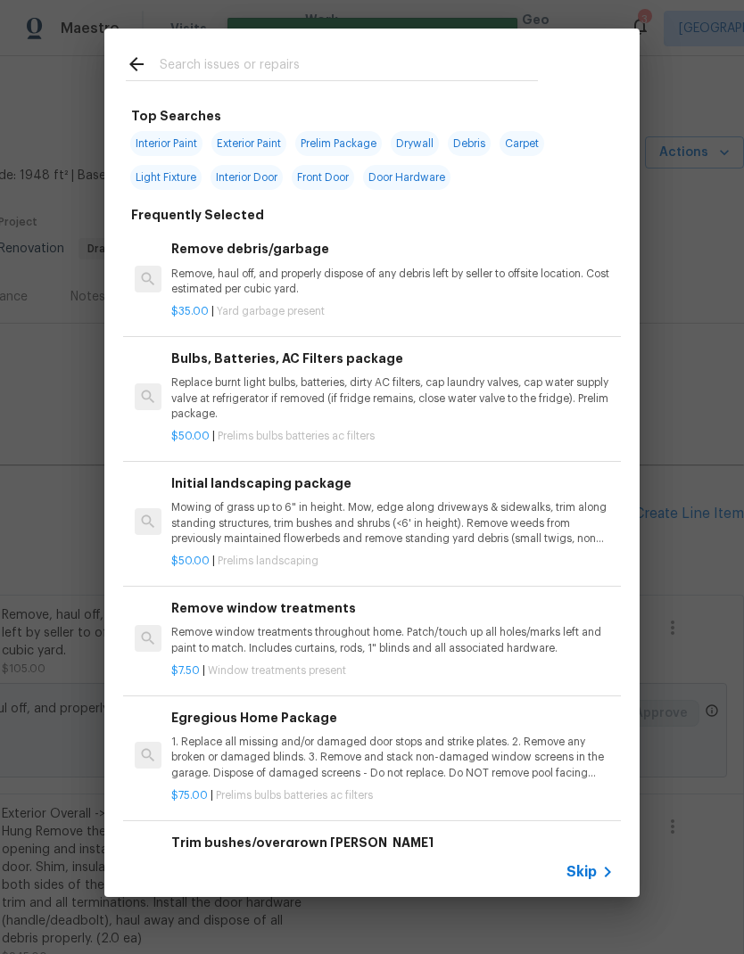
click at [411, 517] on p "Mowing of grass up to 6" in height. Mow, edge along driveways & sidewalks, trim…" at bounding box center [392, 522] width 442 height 45
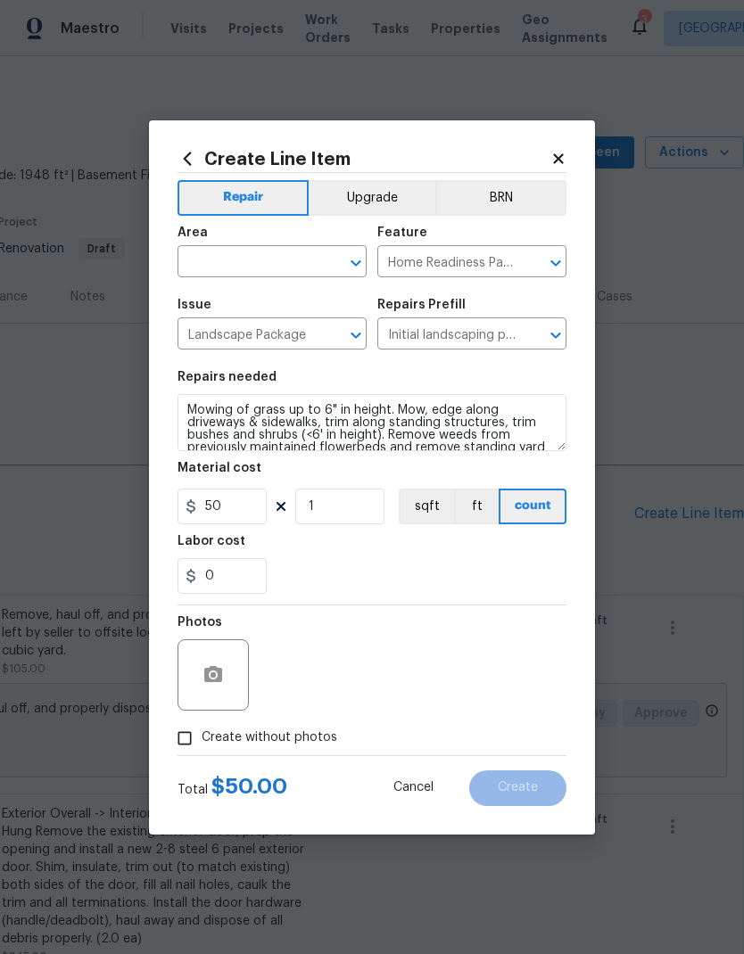
click at [265, 264] on input "text" at bounding box center [246, 264] width 139 height 28
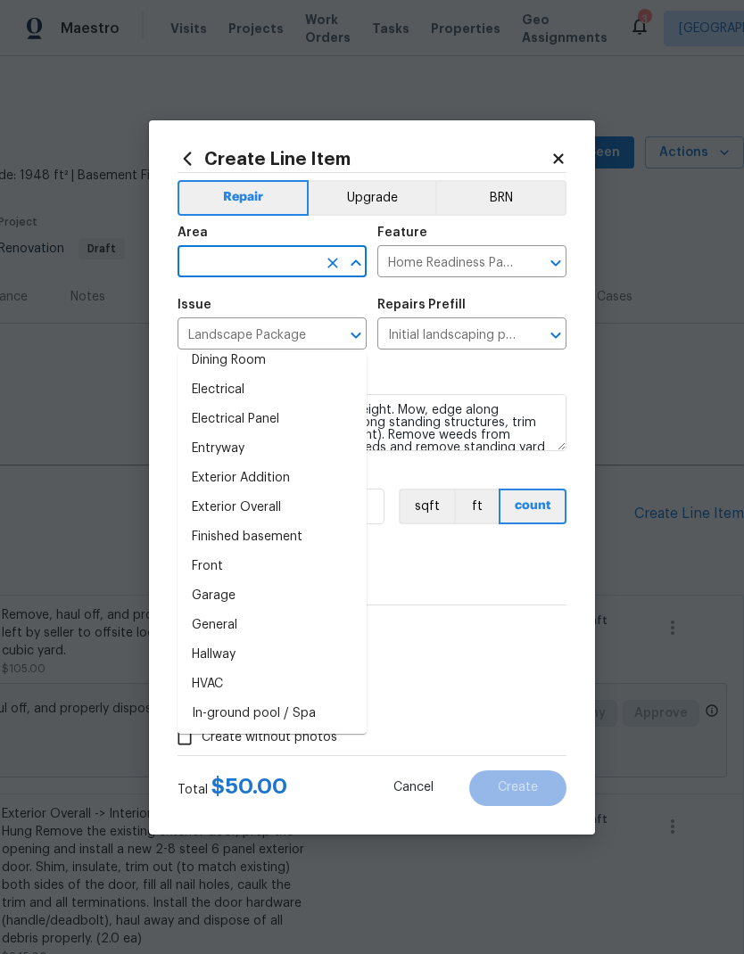
scroll to position [341, 0]
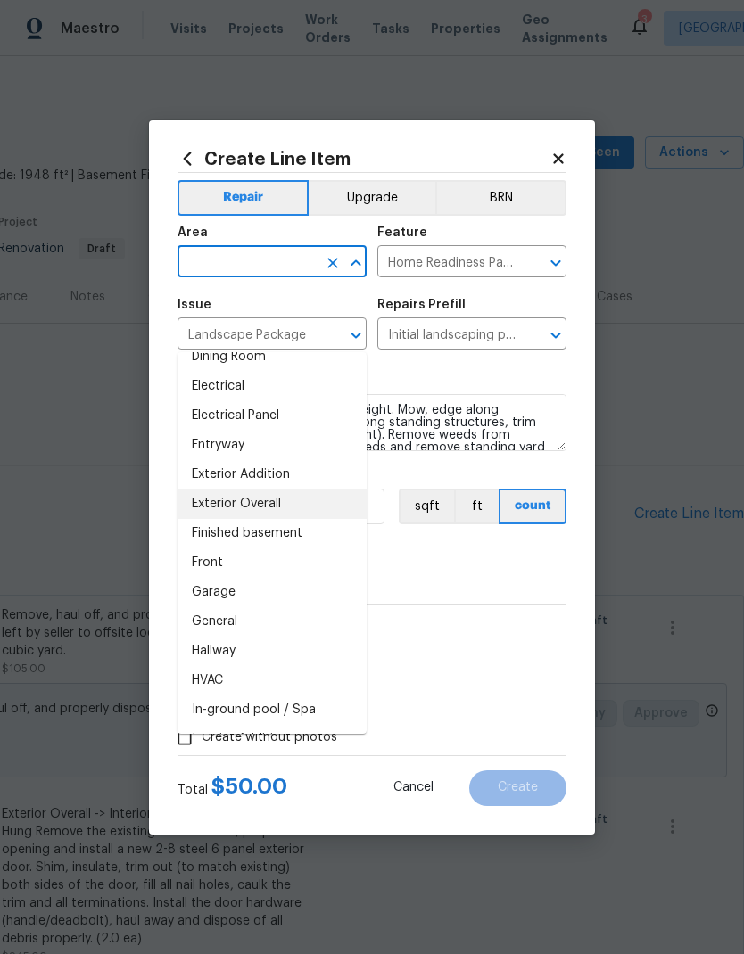
click at [286, 489] on li "Exterior Overall" at bounding box center [271, 503] width 189 height 29
type input "Exterior Overall"
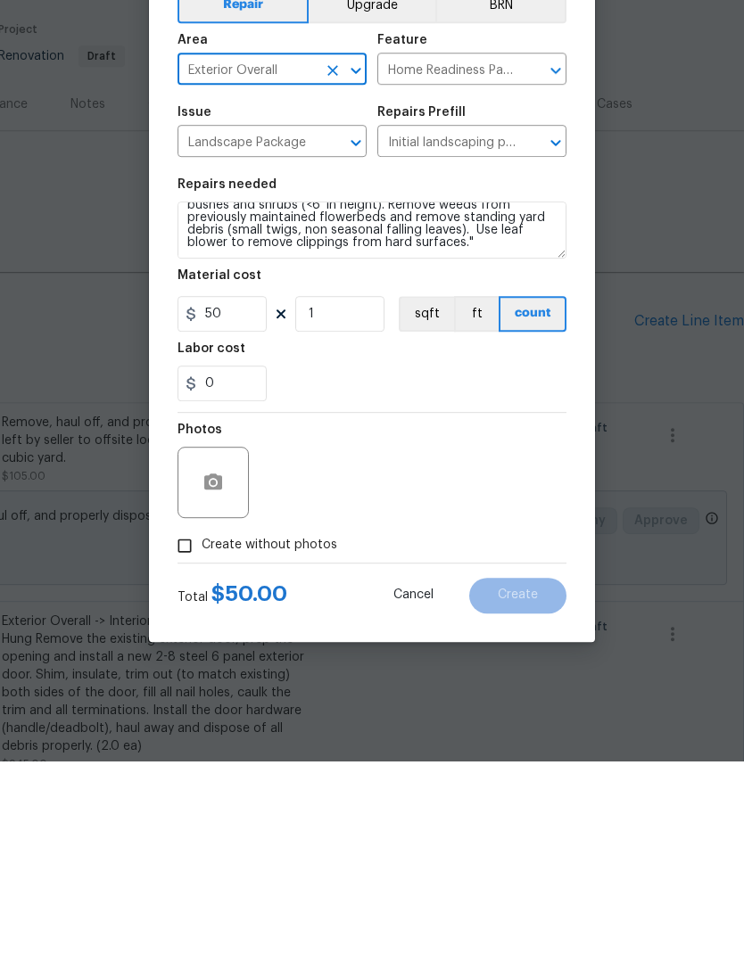
scroll to position [37, 0]
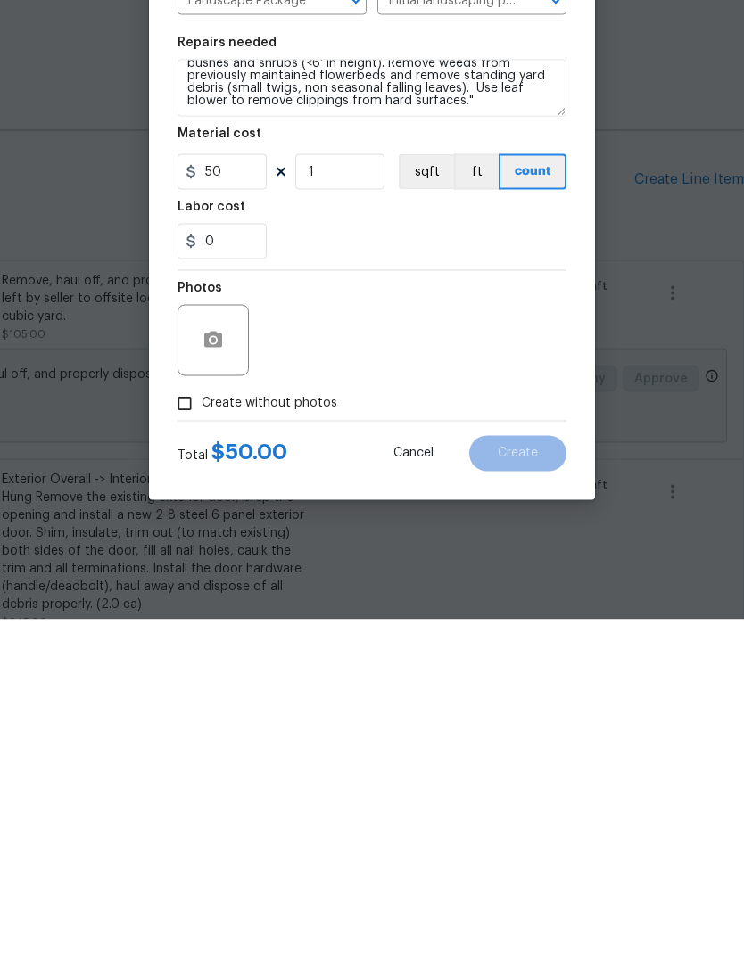
click at [185, 721] on input "Create without photos" at bounding box center [185, 738] width 34 height 34
checkbox input "true"
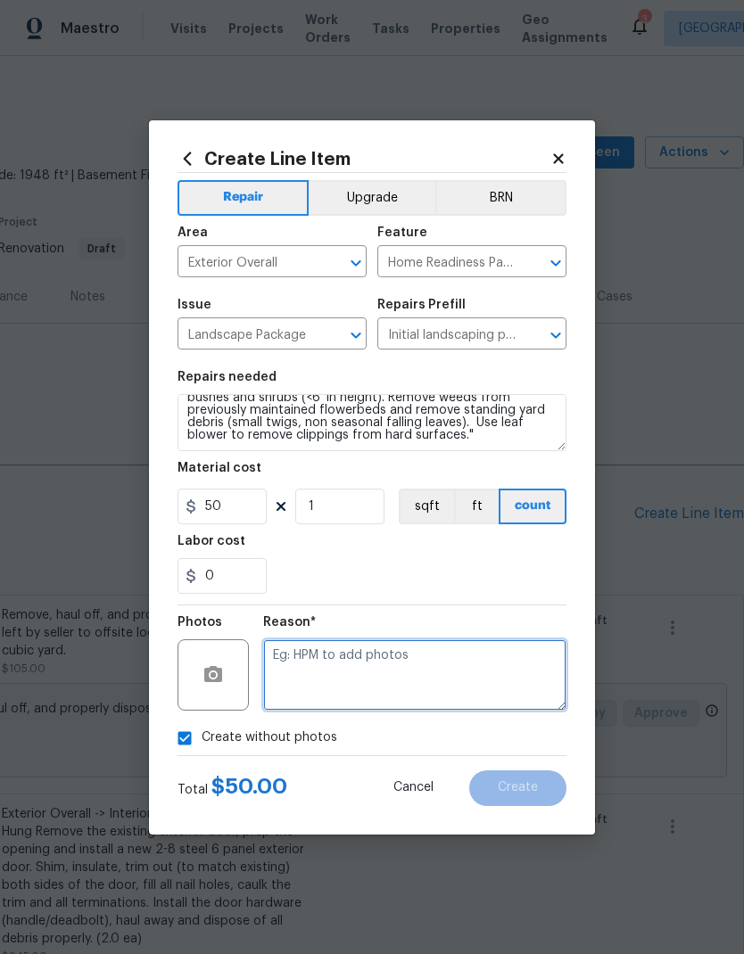
click at [414, 697] on textarea at bounding box center [414, 674] width 303 height 71
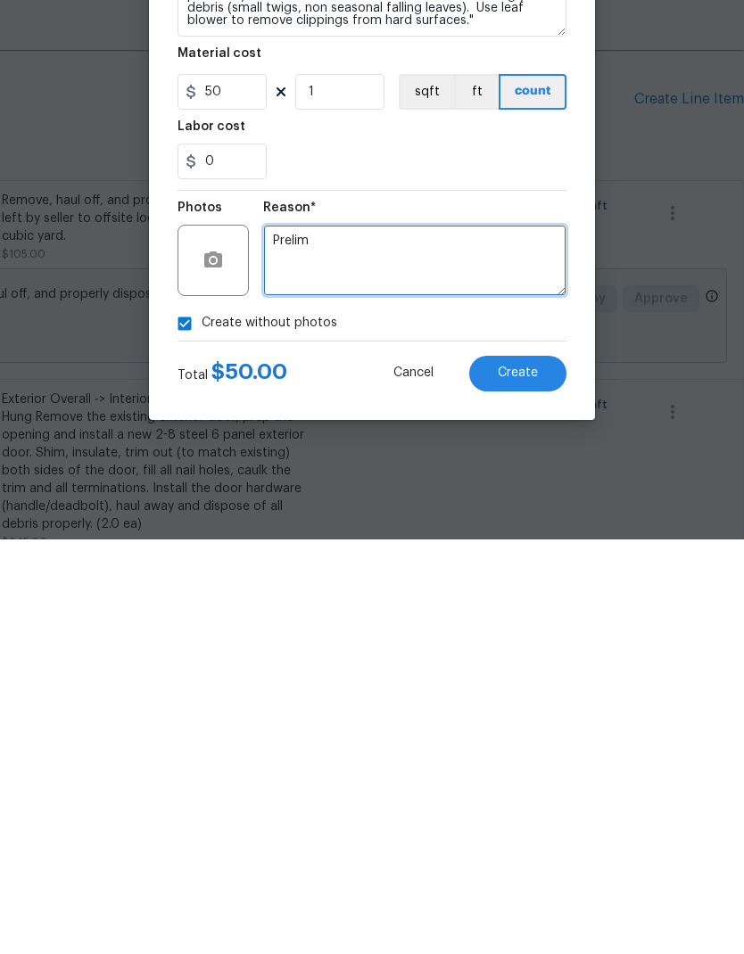
type textarea "Prelim"
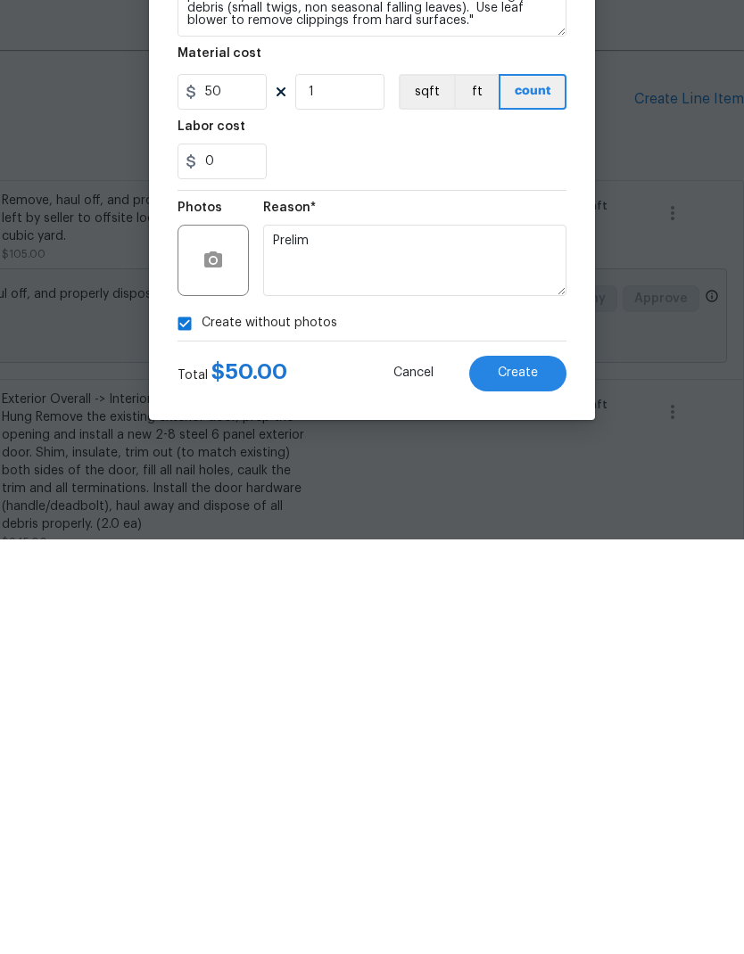
click at [524, 781] on span "Create" at bounding box center [518, 787] width 40 height 13
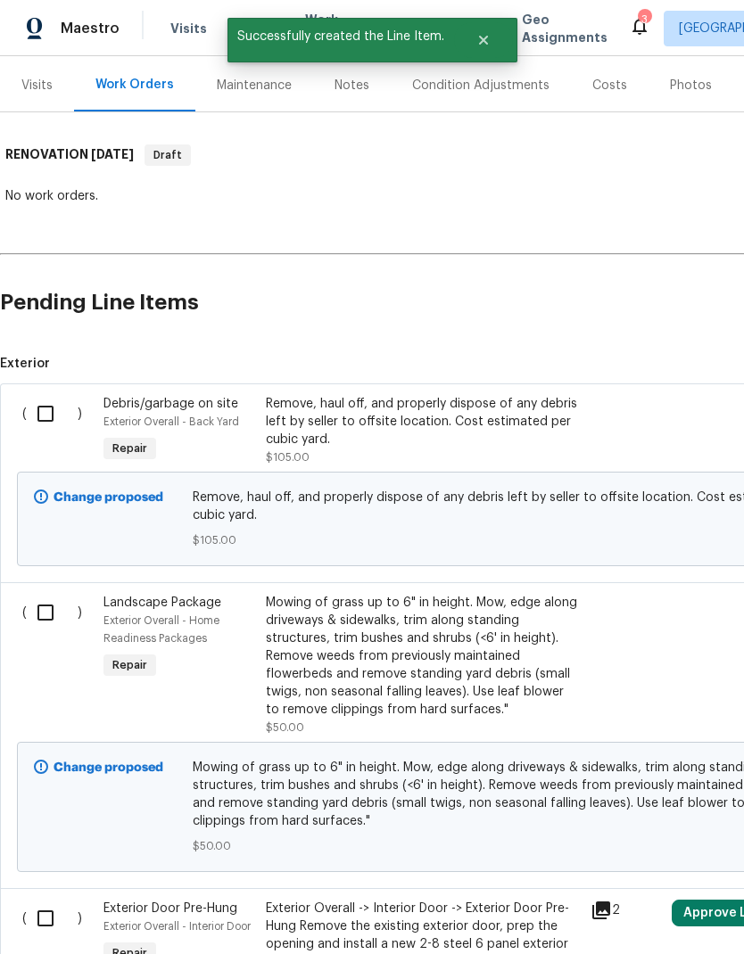
scroll to position [212, 0]
click at [44, 394] on input "checkbox" at bounding box center [52, 412] width 51 height 37
checkbox input "true"
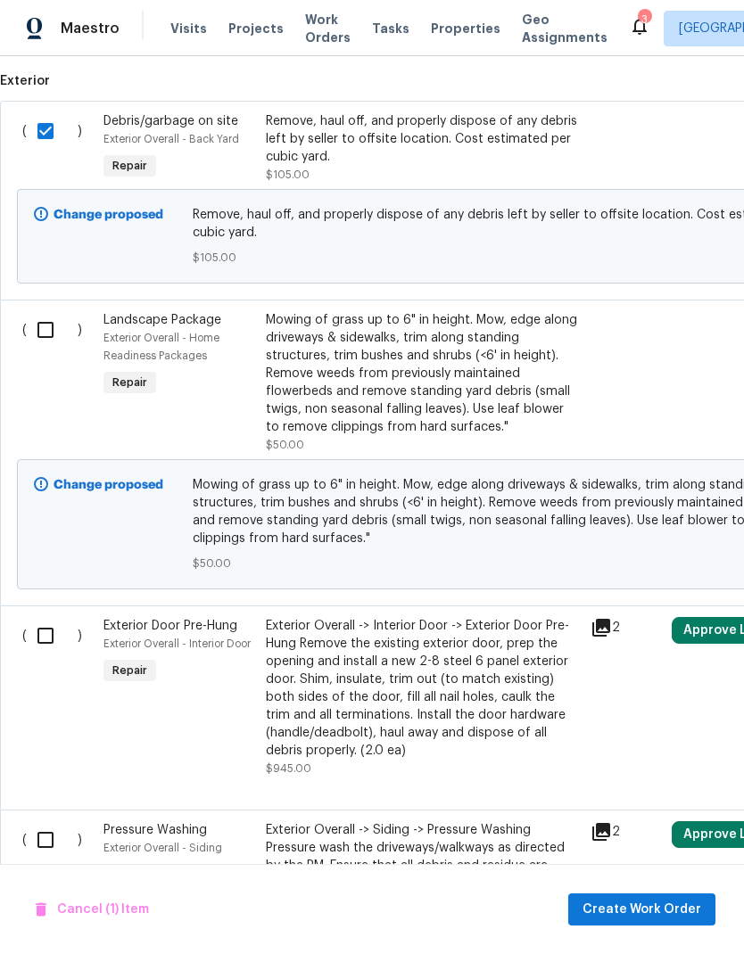
scroll to position [495, 0]
click at [48, 616] on input "checkbox" at bounding box center [52, 634] width 51 height 37
checkbox input "true"
click at [41, 820] on input "checkbox" at bounding box center [52, 838] width 51 height 37
checkbox input "true"
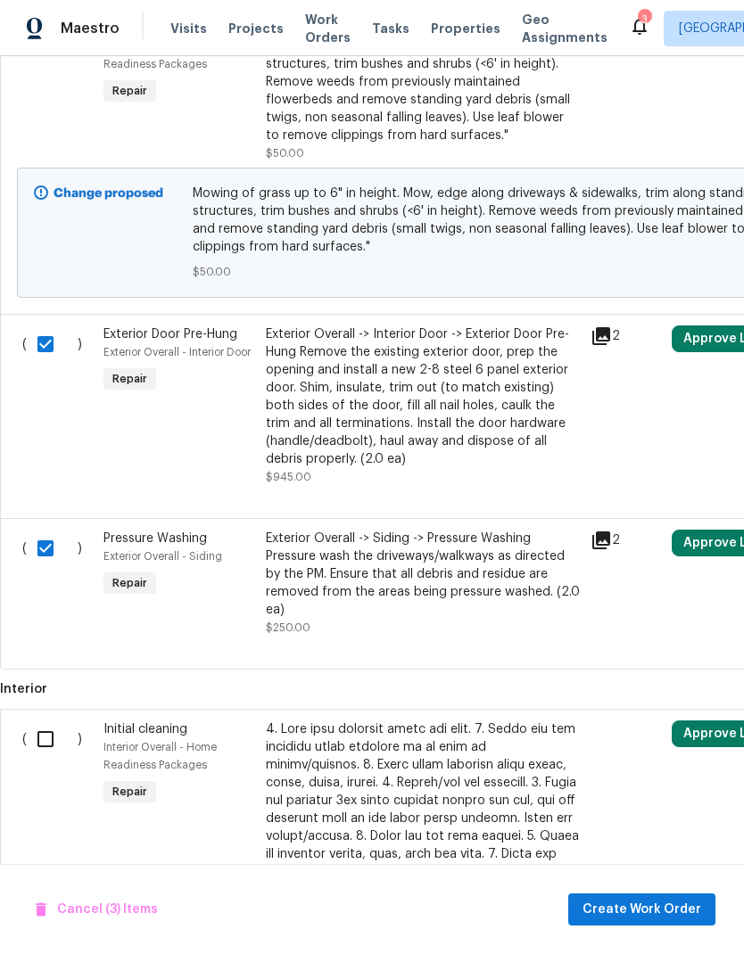
scroll to position [792, 0]
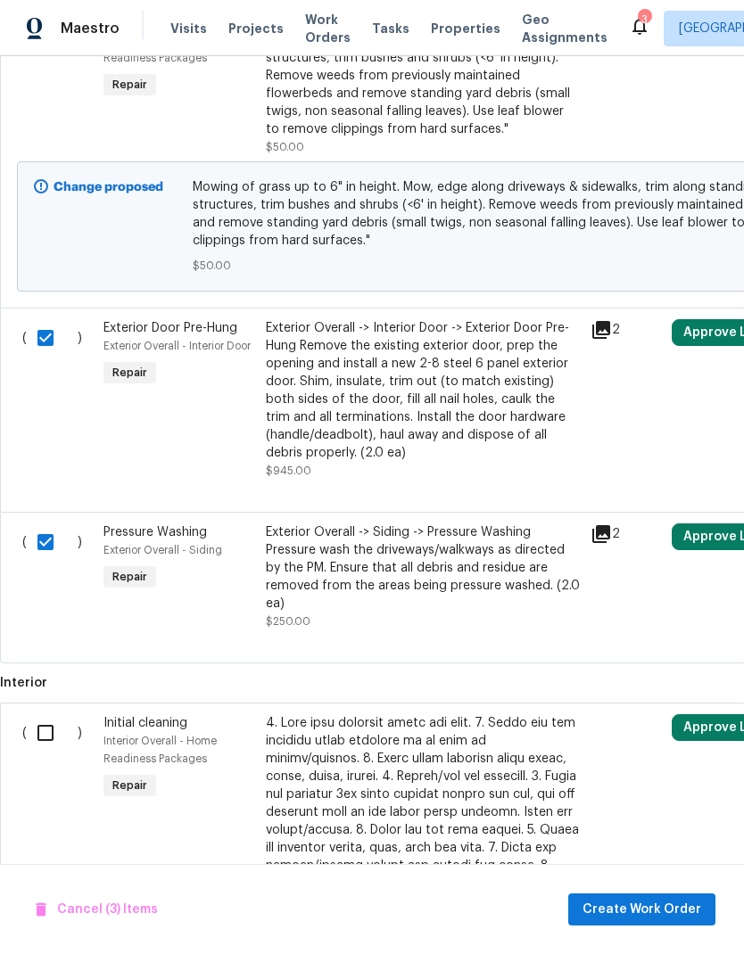
click at [40, 714] on input "checkbox" at bounding box center [52, 732] width 51 height 37
checkbox input "true"
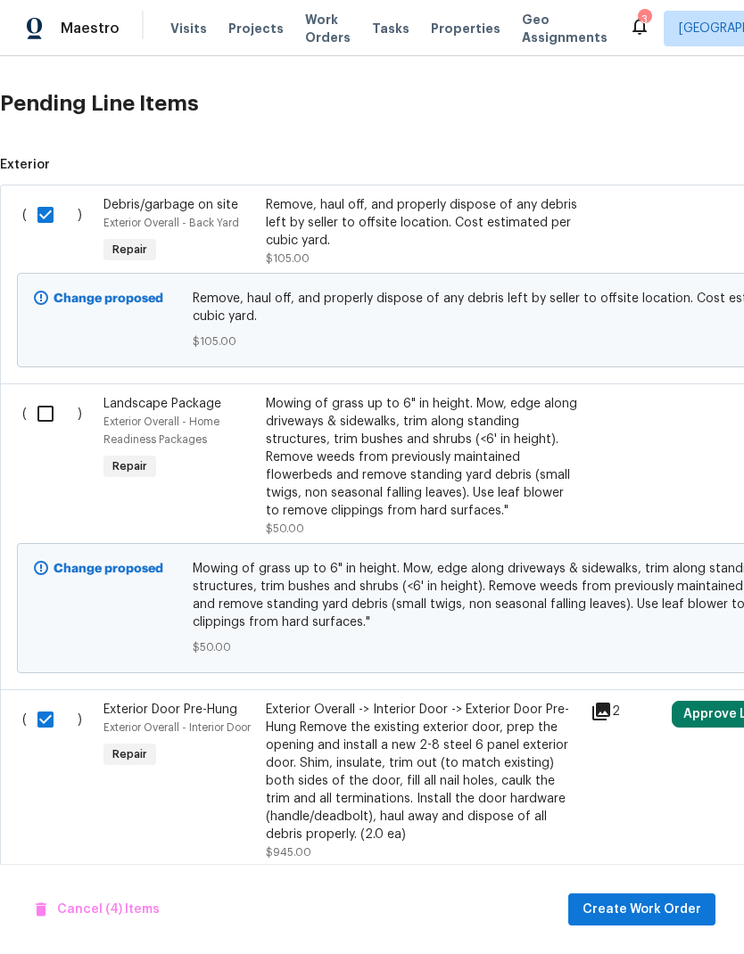
scroll to position [409, 0]
click at [50, 396] on input "checkbox" at bounding box center [52, 414] width 51 height 37
checkbox input "true"
click at [651, 908] on span "Create Work Order" at bounding box center [641, 910] width 119 height 22
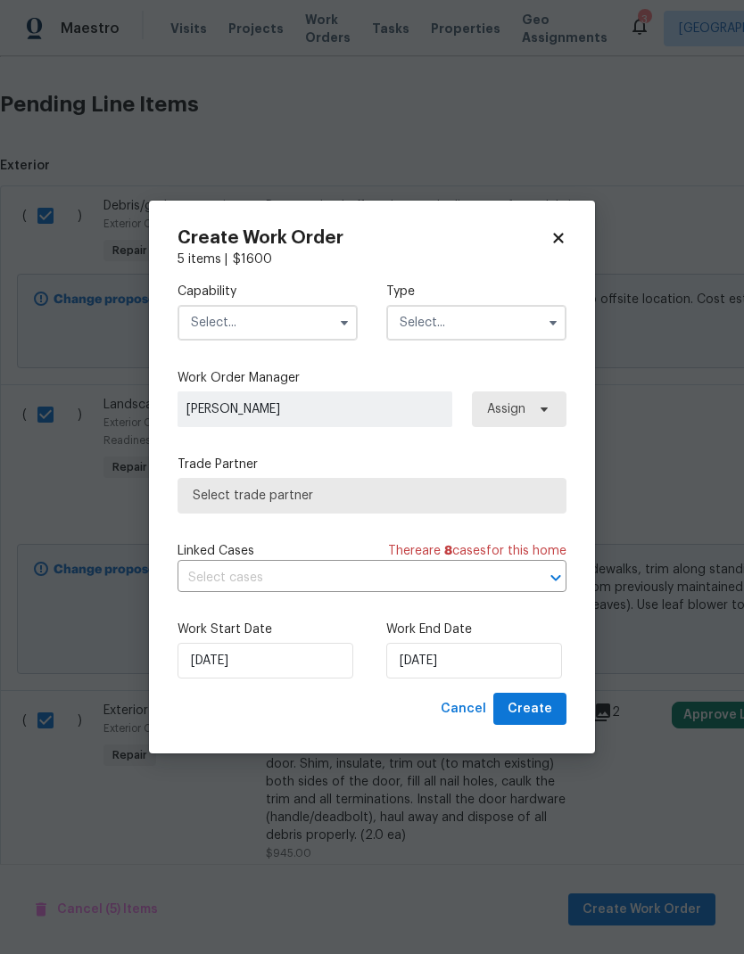
click at [268, 315] on input "text" at bounding box center [267, 323] width 180 height 36
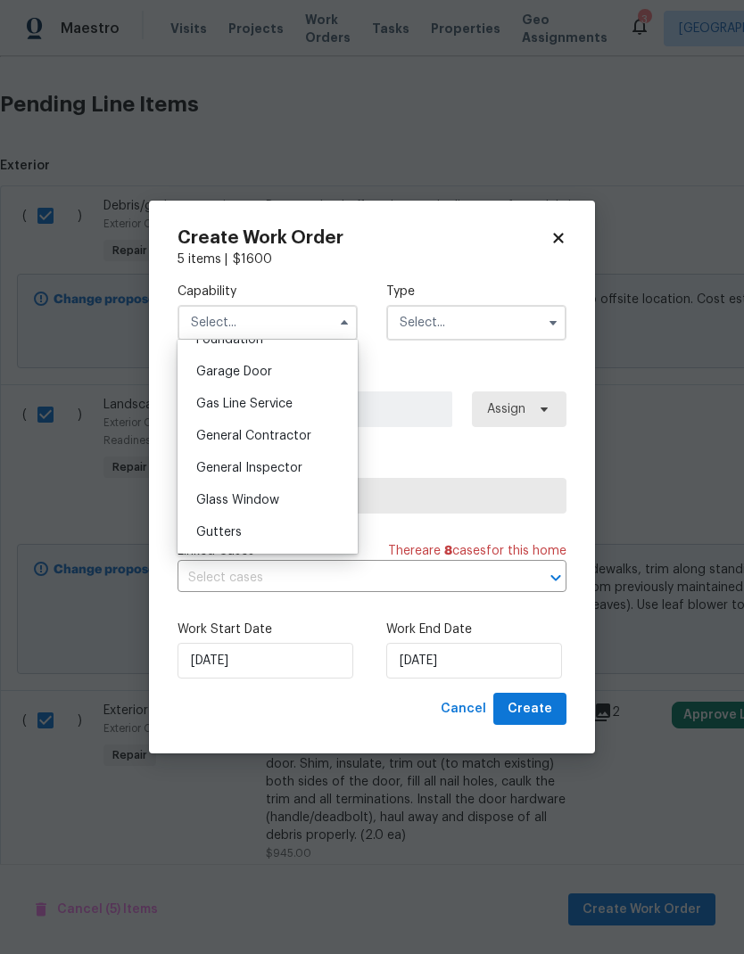
scroll to position [777, 0]
click at [303, 432] on span "General Contractor" at bounding box center [253, 435] width 115 height 12
type input "General Contractor"
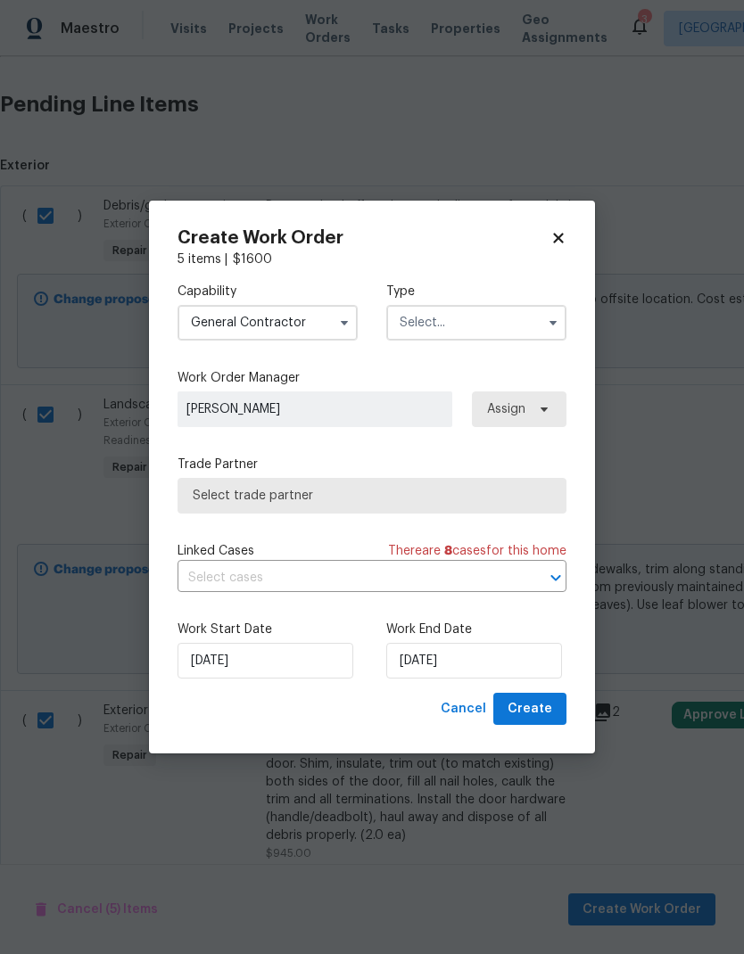
click at [478, 318] on input "text" at bounding box center [476, 323] width 180 height 36
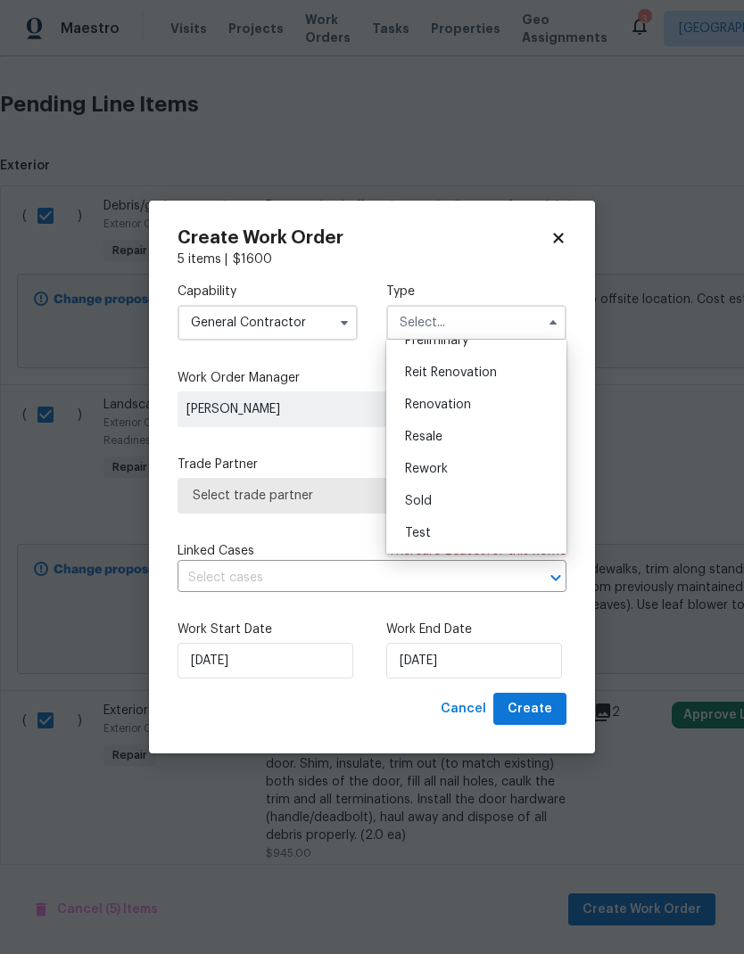
scroll to position [405, 0]
click at [460, 403] on span "Renovation" at bounding box center [438, 405] width 66 height 12
type input "Renovation"
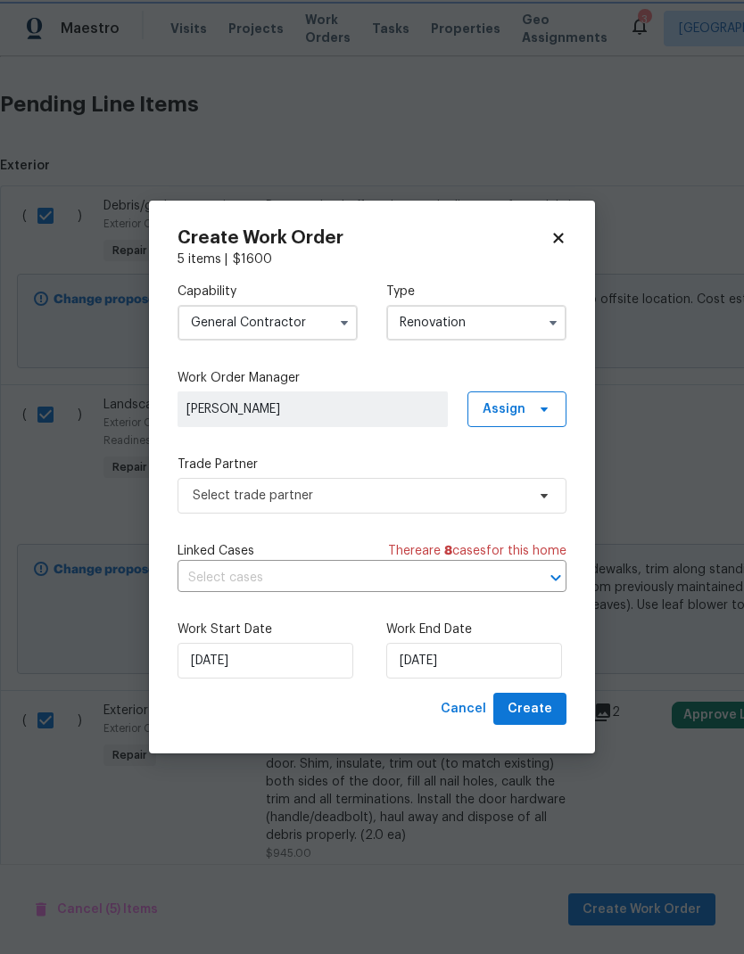
scroll to position [0, 0]
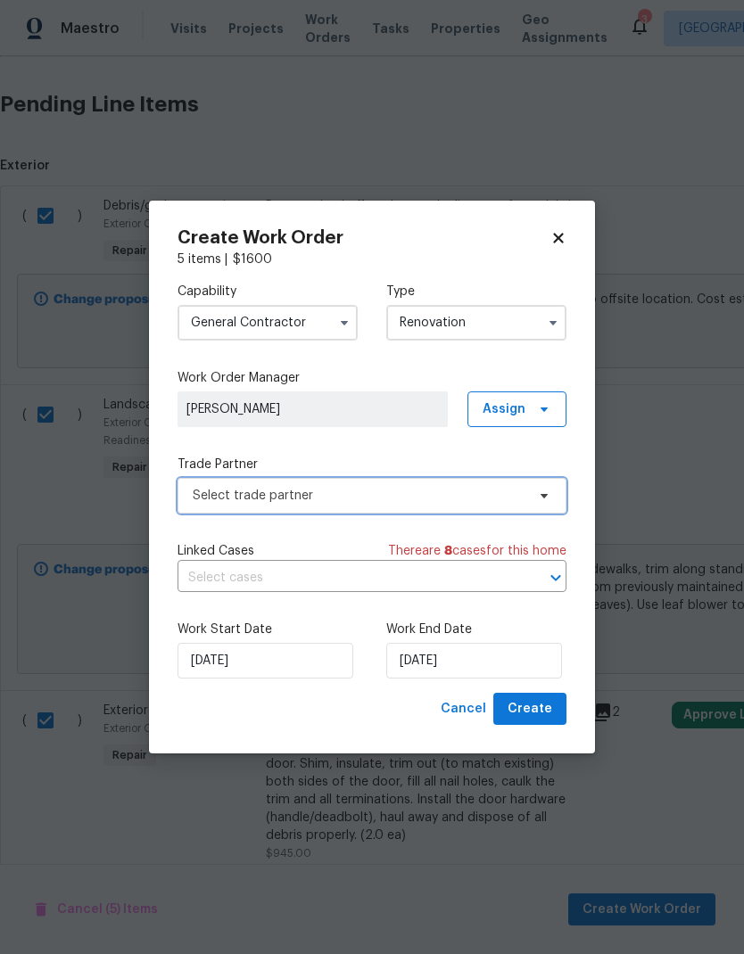
click at [385, 495] on span "Select trade partner" at bounding box center [359, 496] width 333 height 18
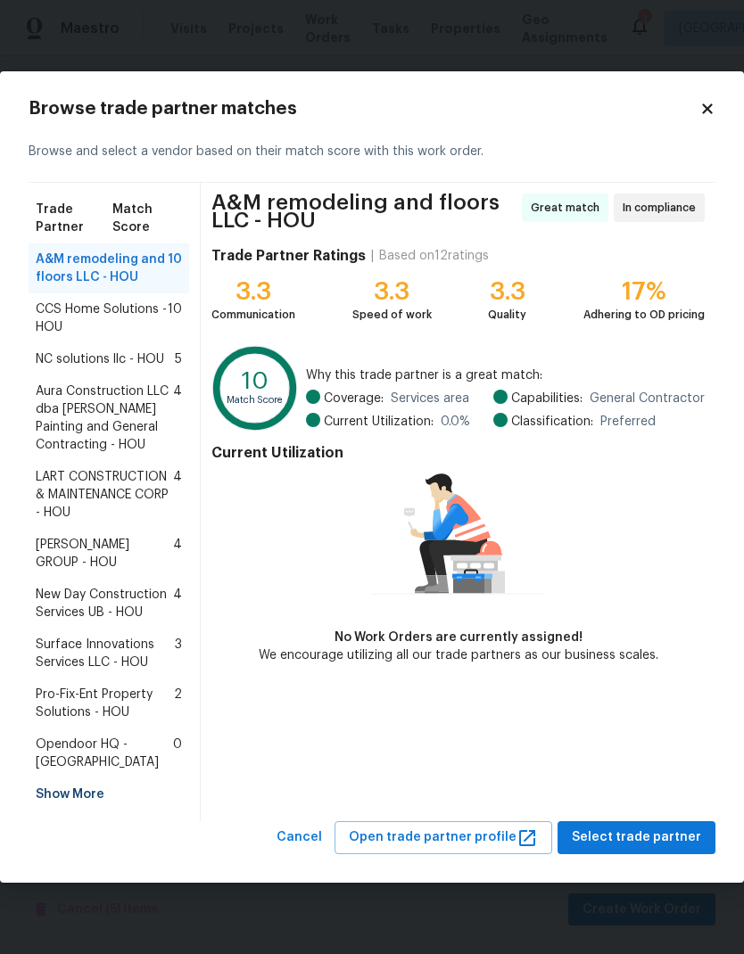
click at [86, 320] on span "CCS Home Solutions - HOU" at bounding box center [102, 318] width 132 height 36
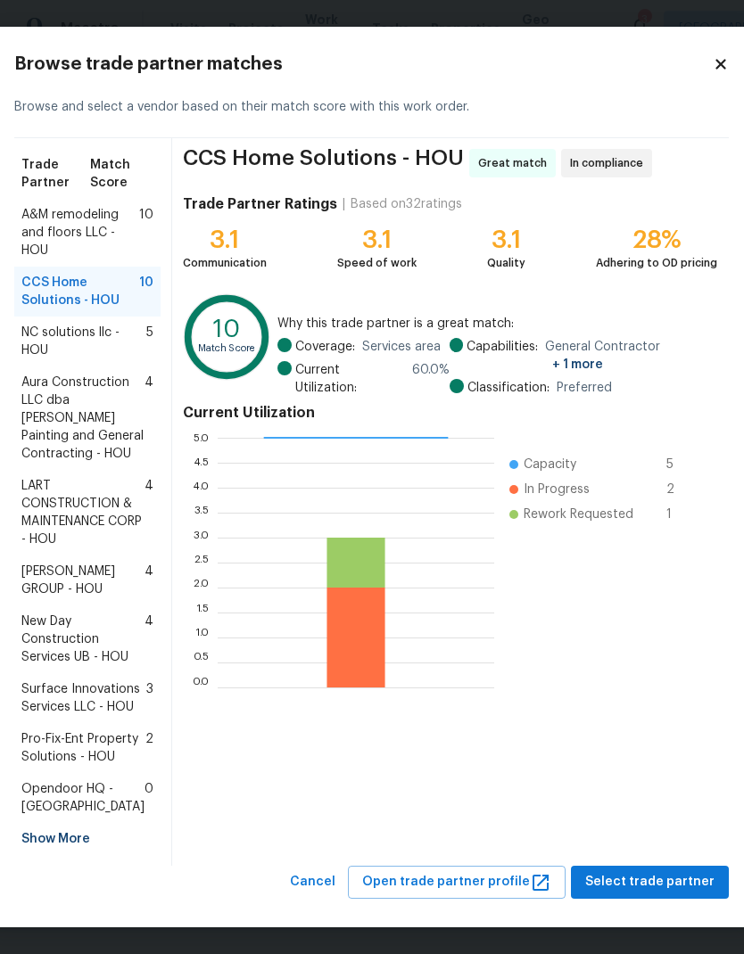
scroll to position [160, 1]
click at [658, 884] on span "Select trade partner" at bounding box center [649, 882] width 129 height 22
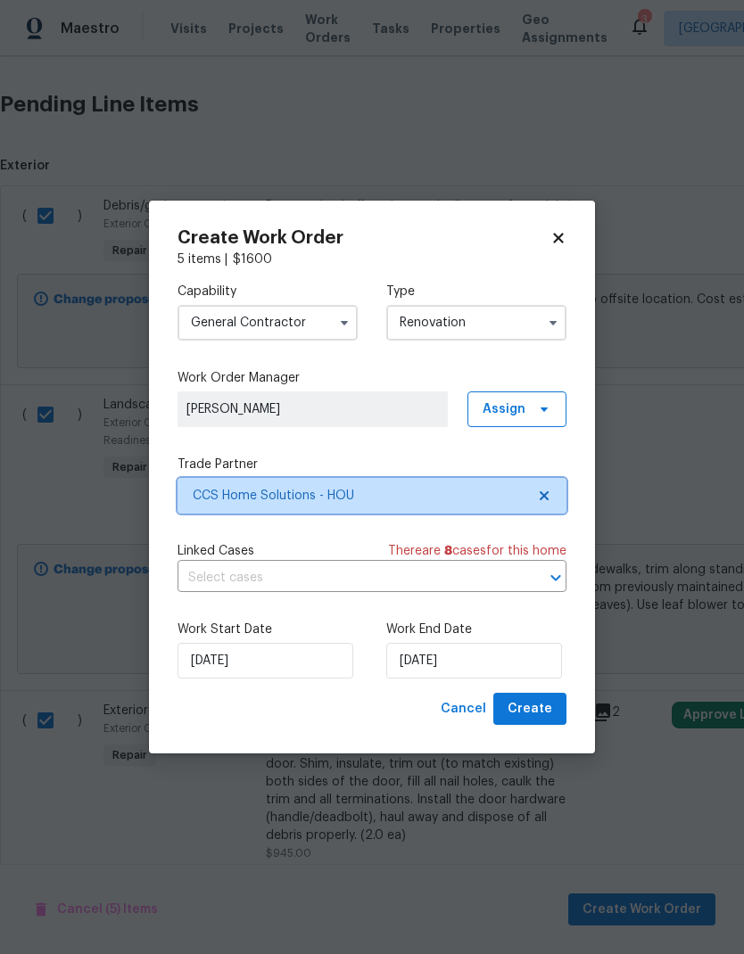
scroll to position [0, 0]
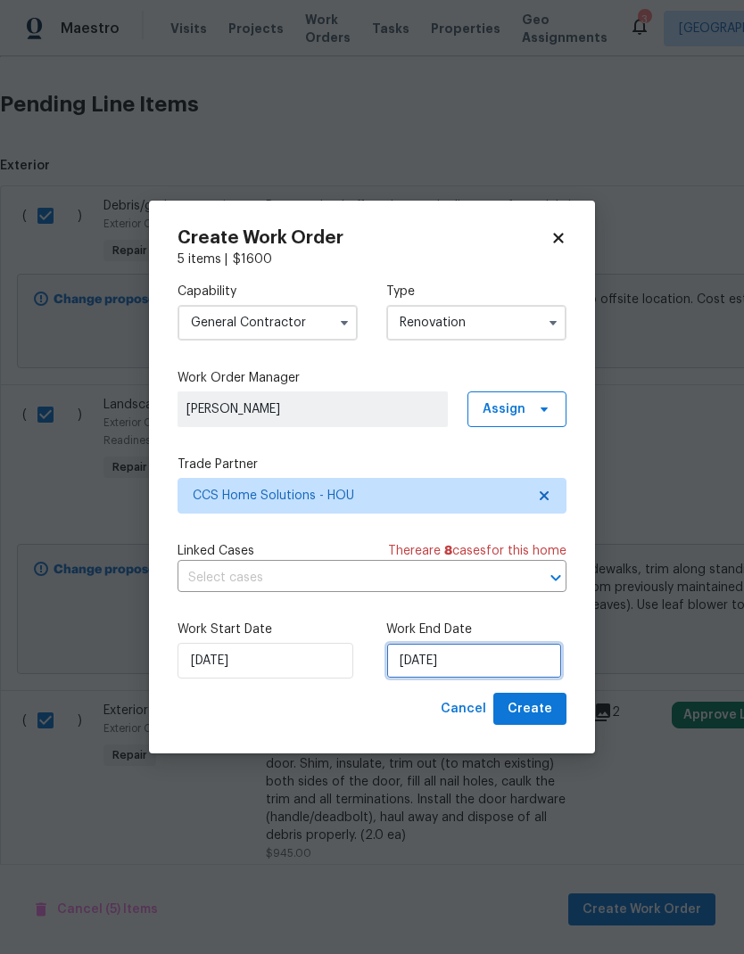
click at [475, 670] on input "8/21/2025" at bounding box center [474, 661] width 176 height 36
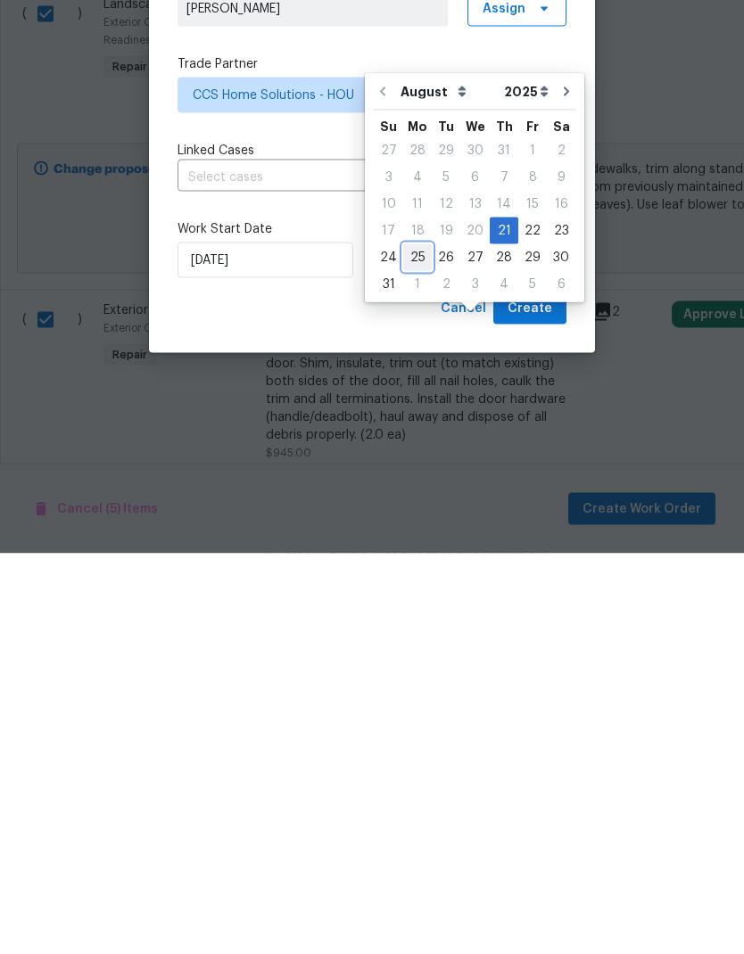
click at [412, 646] on div "25" at bounding box center [417, 658] width 29 height 25
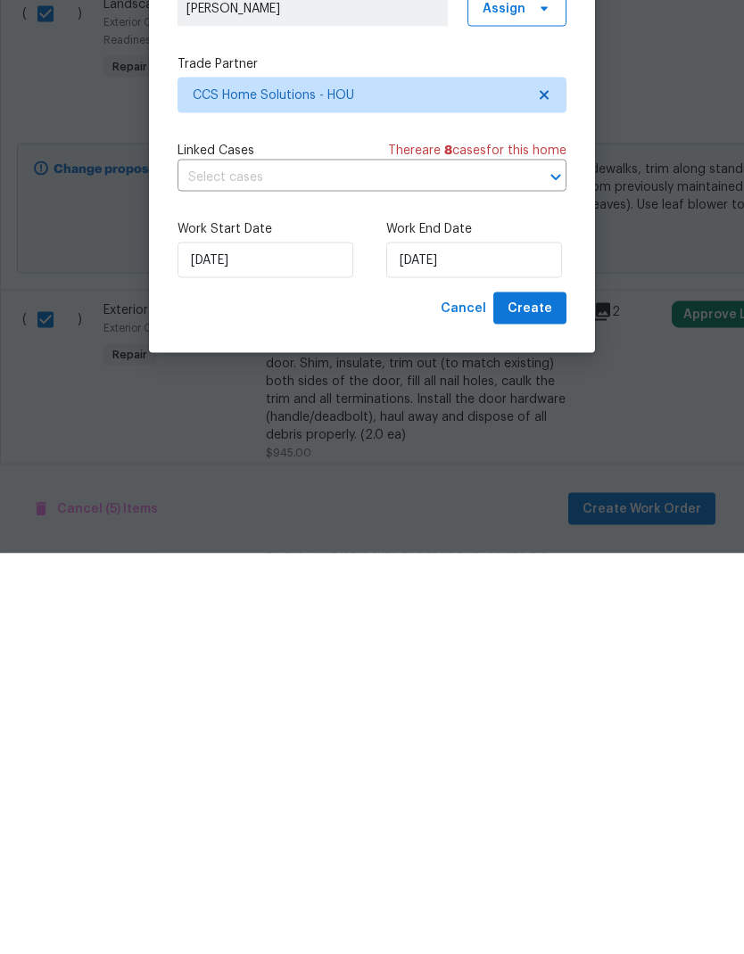
type input "8/25/2025"
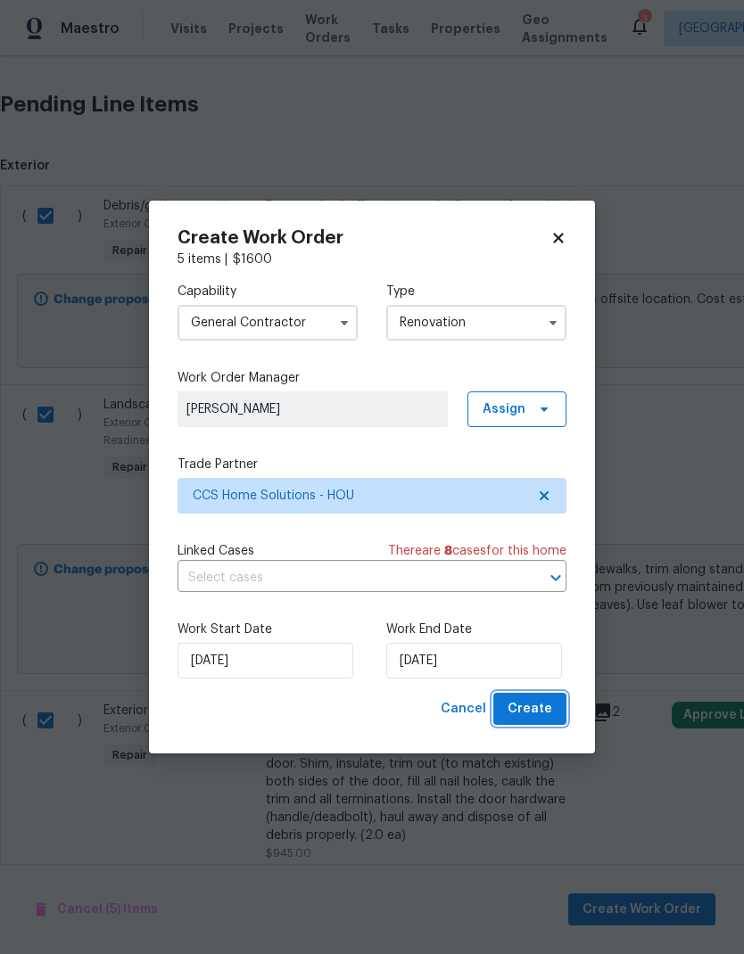
click at [539, 711] on span "Create" at bounding box center [529, 709] width 45 height 22
